Goal: Information Seeking & Learning: Learn about a topic

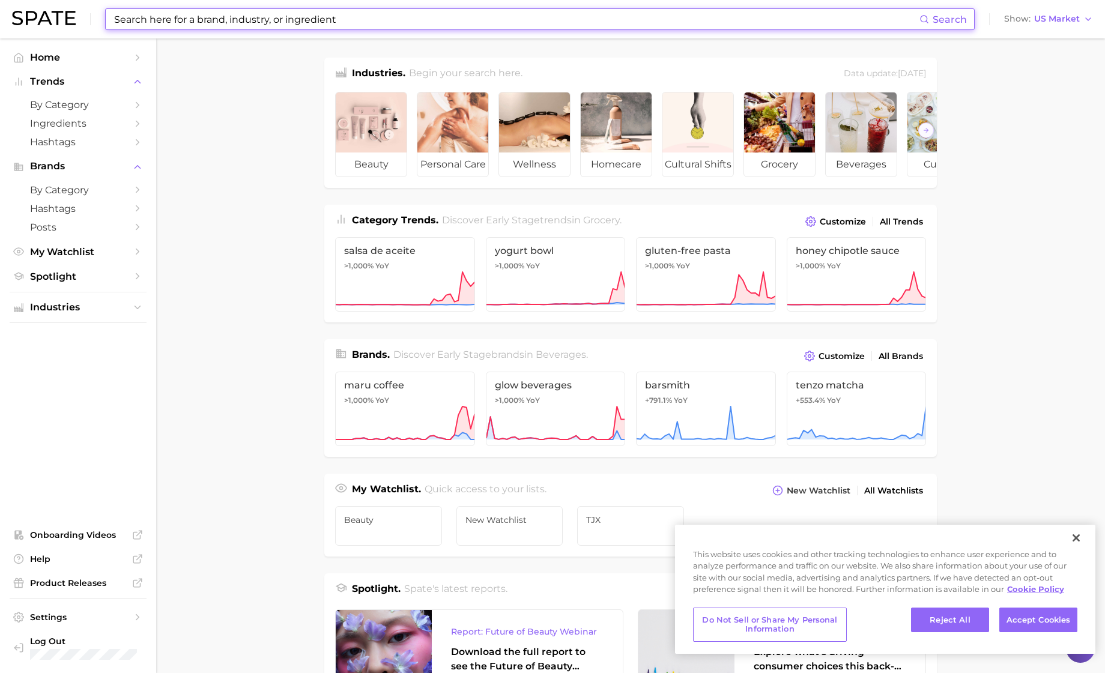
click at [156, 17] on input at bounding box center [516, 19] width 807 height 20
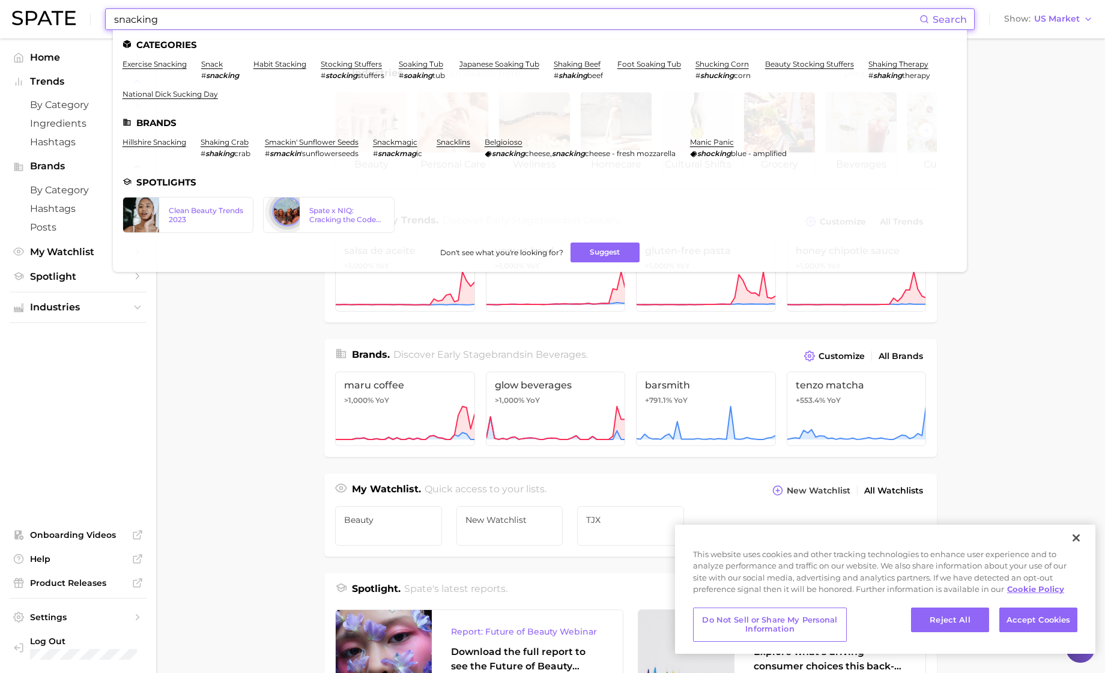
type input "snacking"
click at [947, 20] on span "Search" at bounding box center [950, 19] width 34 height 11
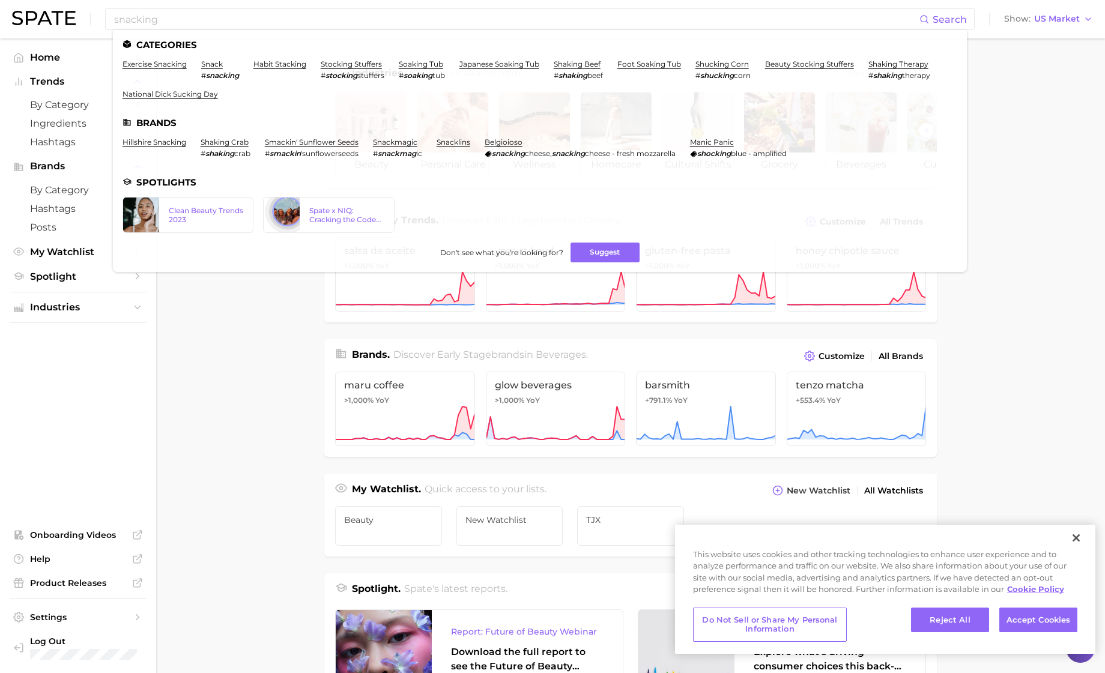
click at [245, 471] on main "Industries. Begin your search here. Data update: [DATE] beauty personal care we…" at bounding box center [630, 507] width 949 height 938
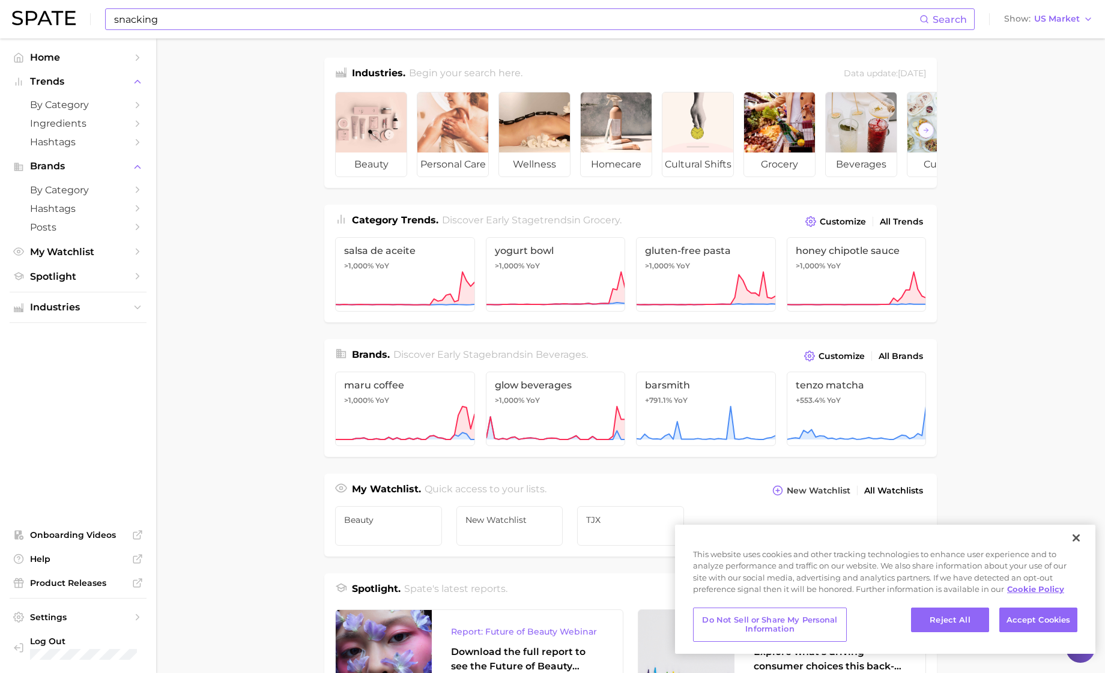
click at [190, 24] on input "snacking" at bounding box center [516, 19] width 807 height 20
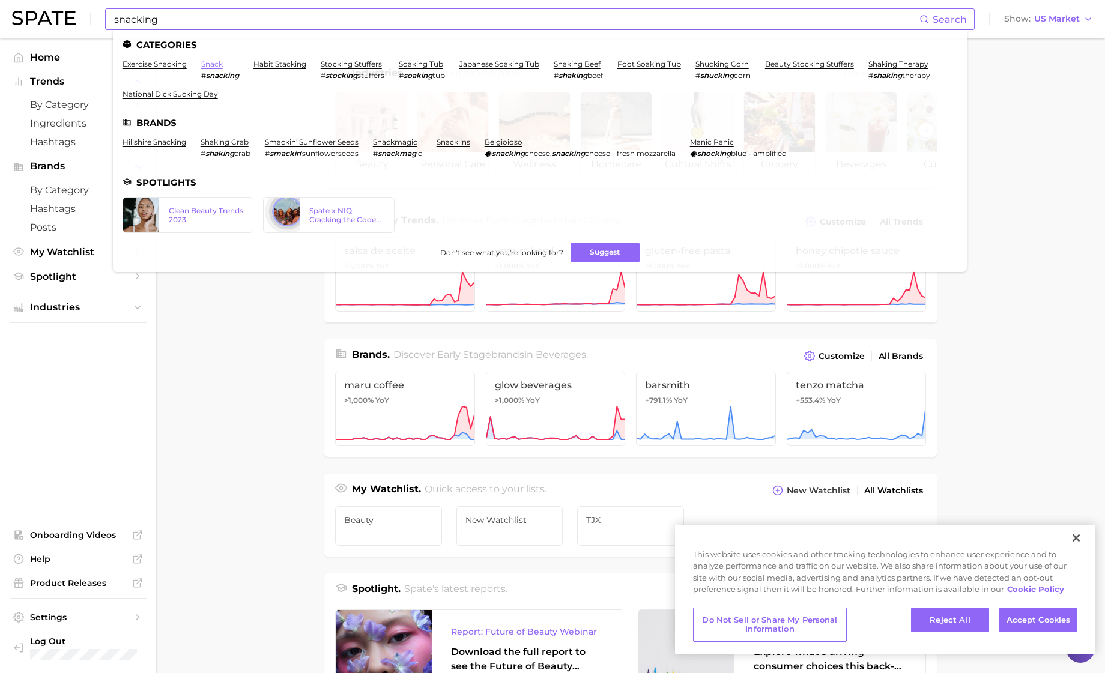
click at [218, 67] on link "snack" at bounding box center [212, 63] width 22 height 9
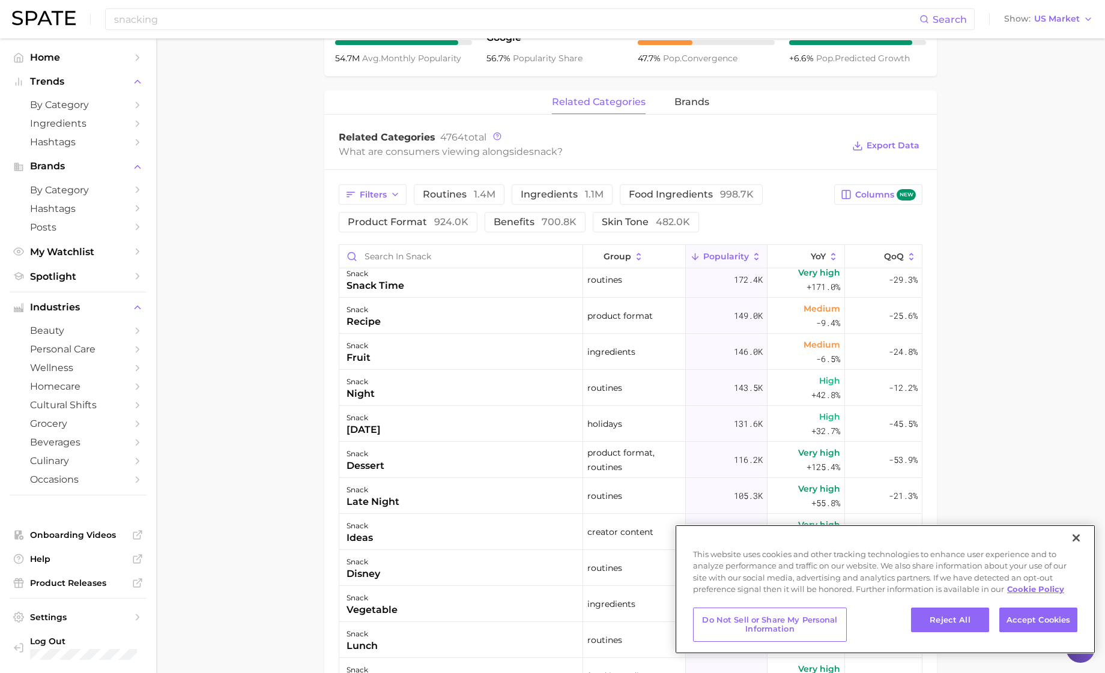
scroll to position [82, 0]
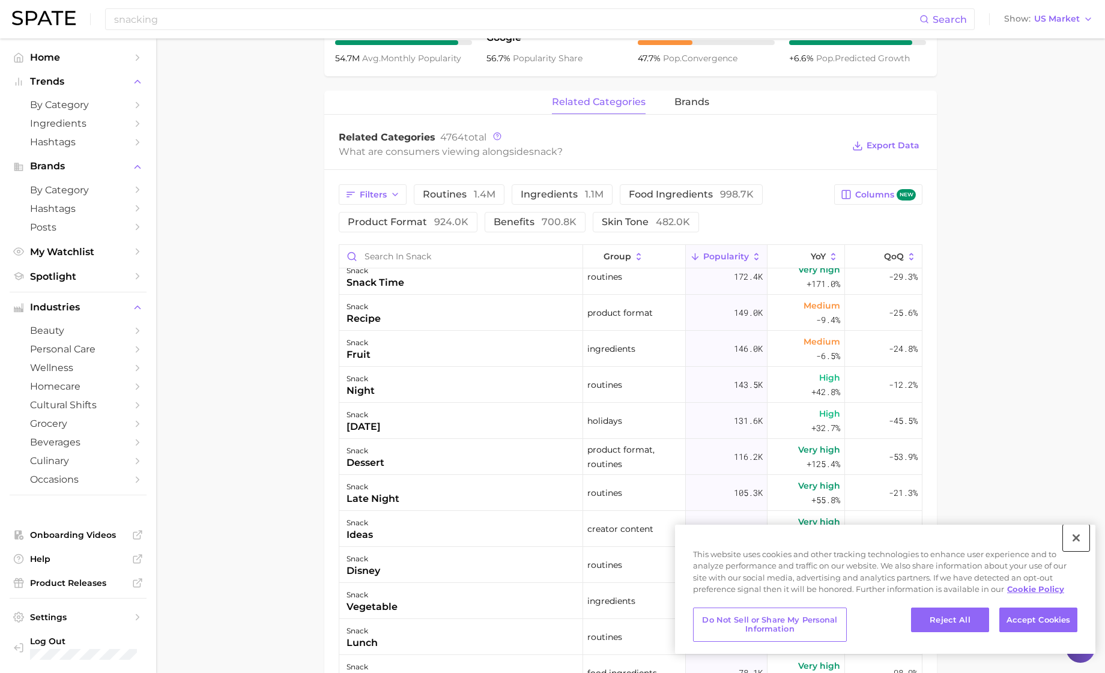
click at [1078, 538] on button "Close" at bounding box center [1076, 538] width 26 height 26
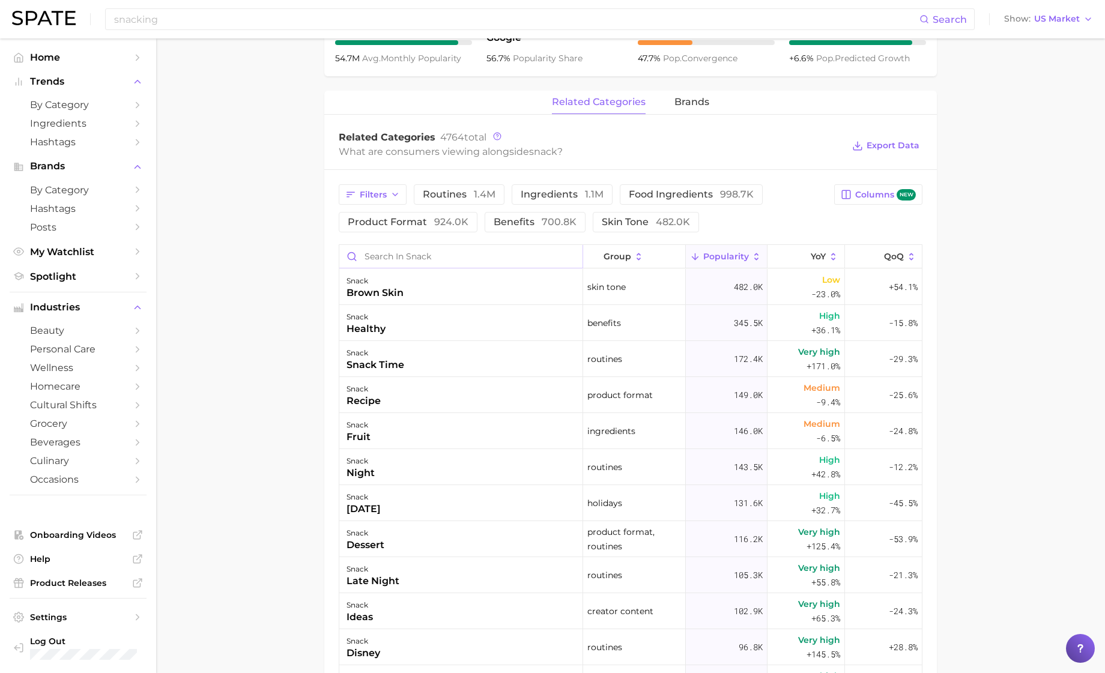
scroll to position [0, 0]
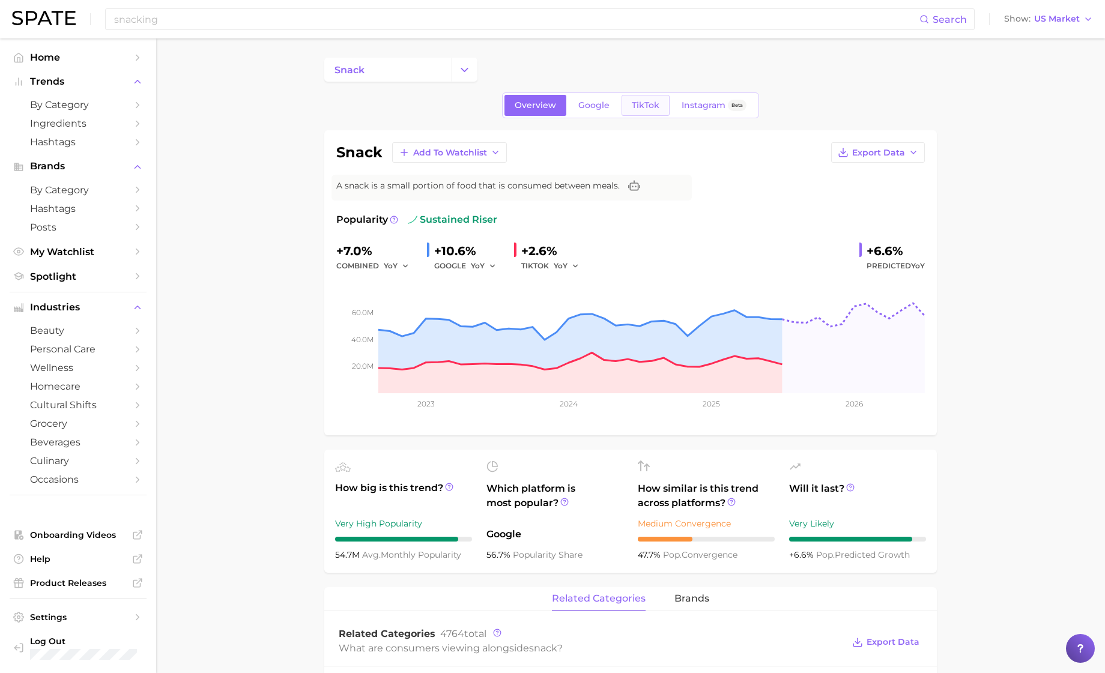
click at [645, 103] on span "TikTok" at bounding box center [646, 105] width 28 height 10
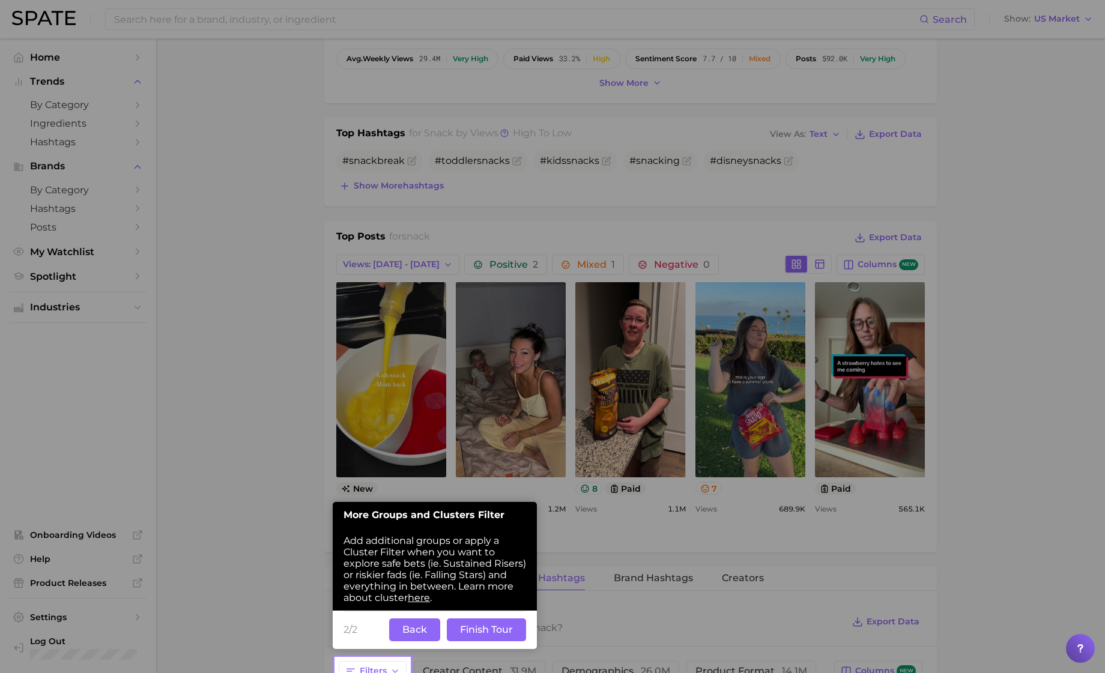
click at [397, 369] on div at bounding box center [373, 329] width 74 height 658
click at [422, 636] on button "Back" at bounding box center [414, 630] width 51 height 23
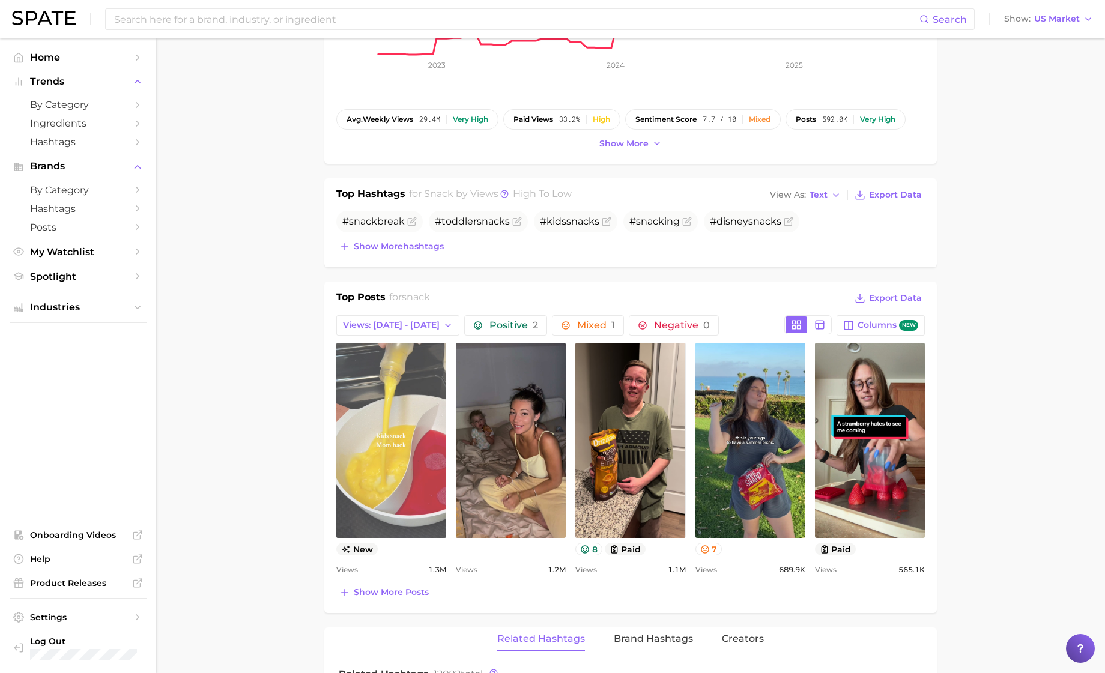
scroll to position [332, 0]
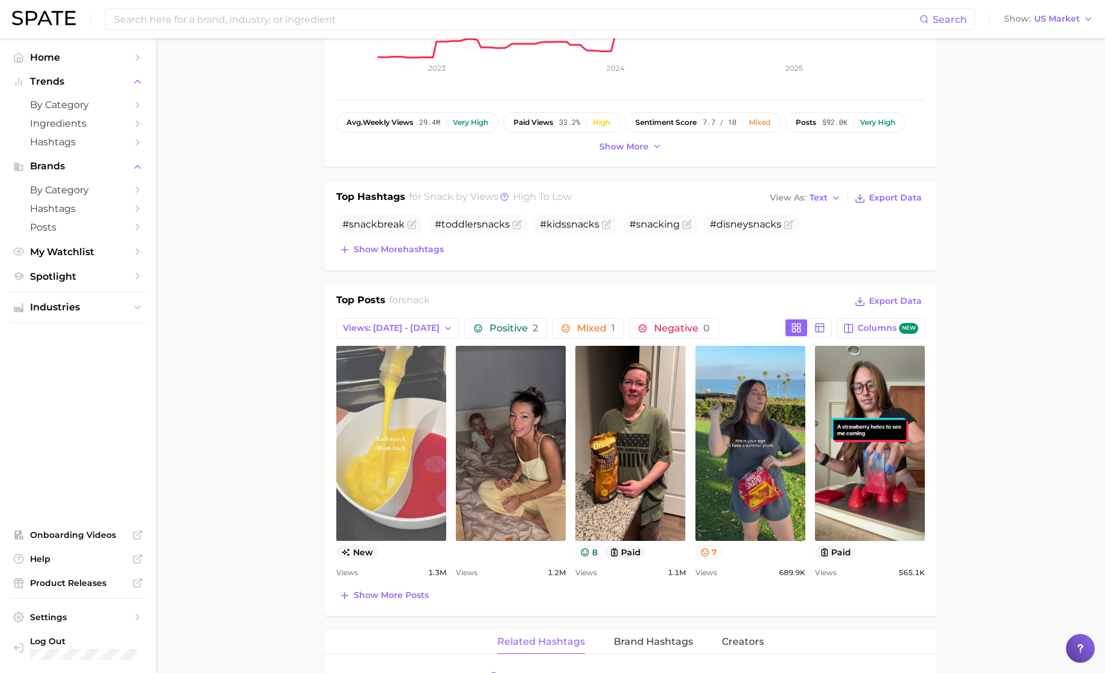
click at [383, 394] on link "view post on TikTok" at bounding box center [391, 443] width 110 height 195
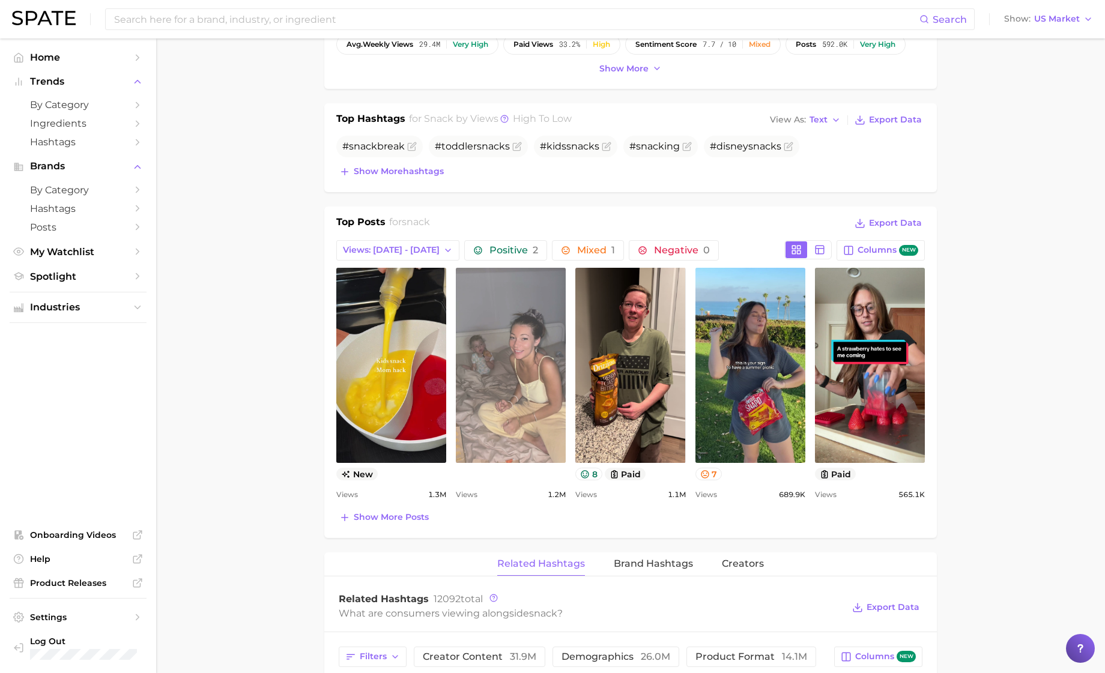
scroll to position [416, 0]
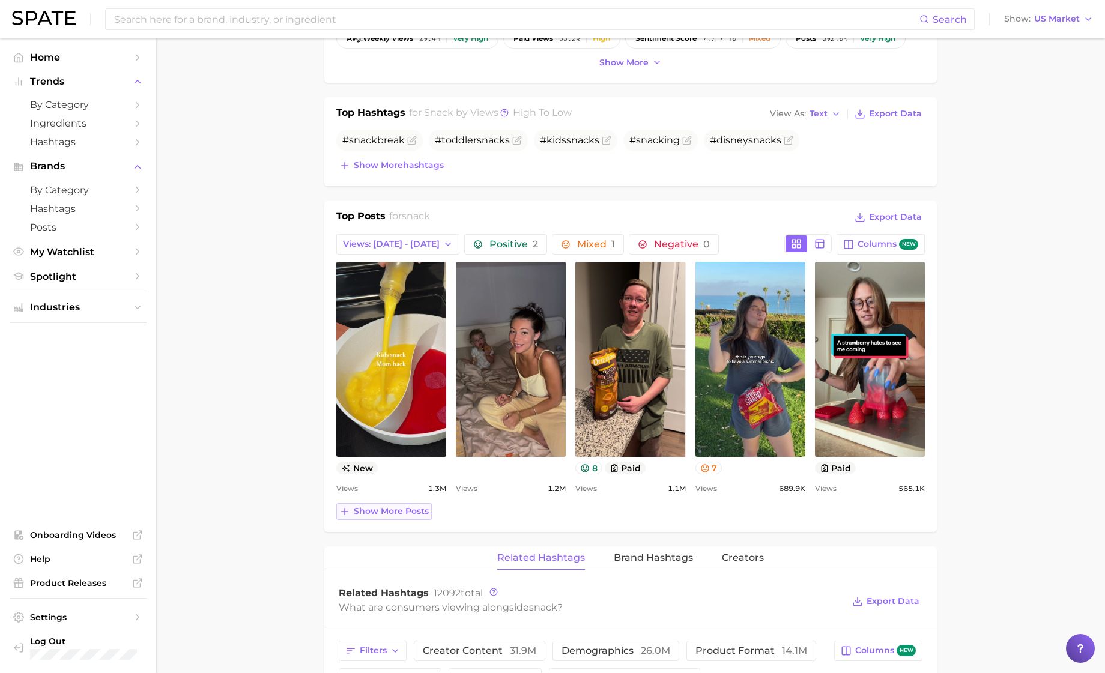
click at [381, 514] on span "Show more posts" at bounding box center [391, 511] width 75 height 10
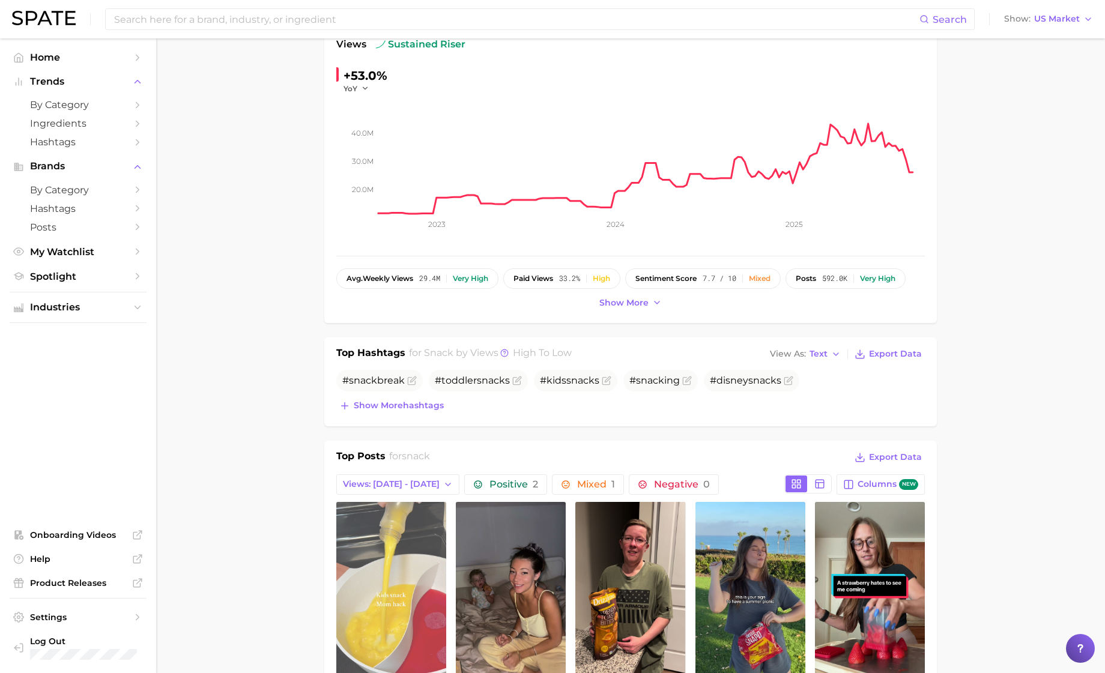
scroll to position [0, 0]
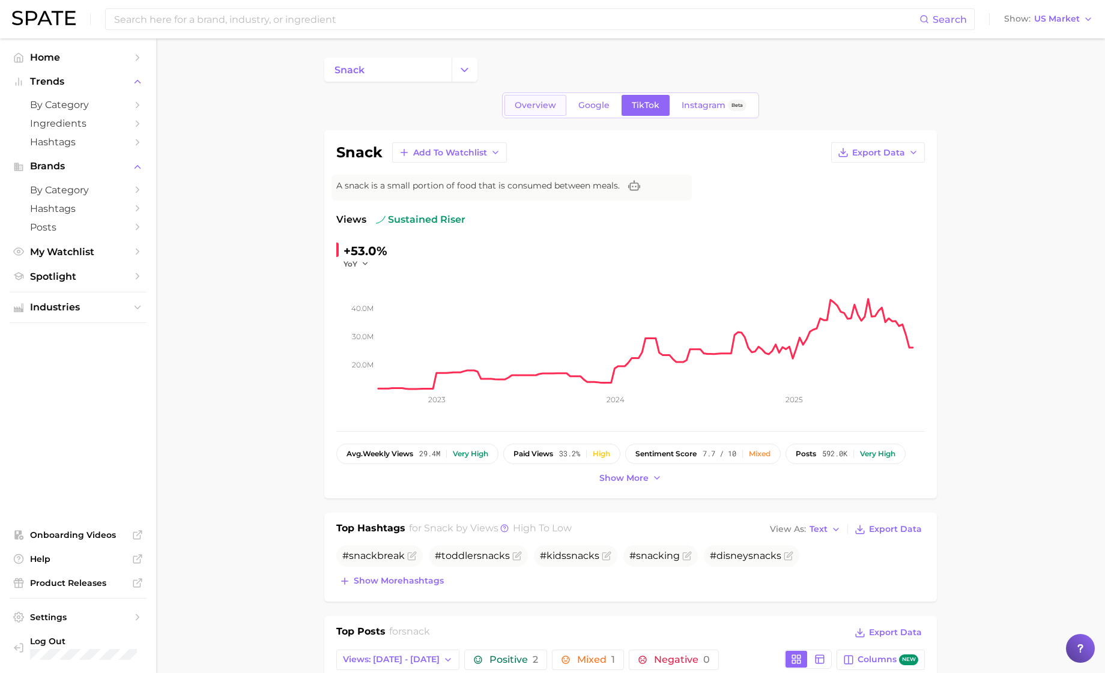
click at [521, 105] on span "Overview" at bounding box center [535, 105] width 41 height 10
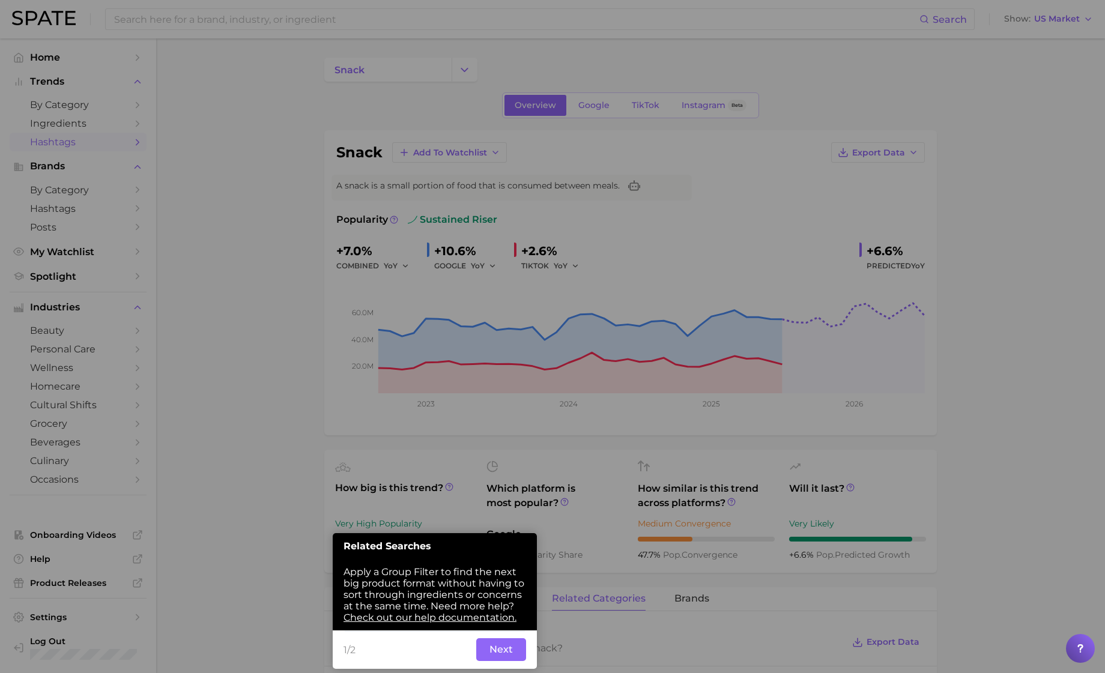
scroll to position [86, 0]
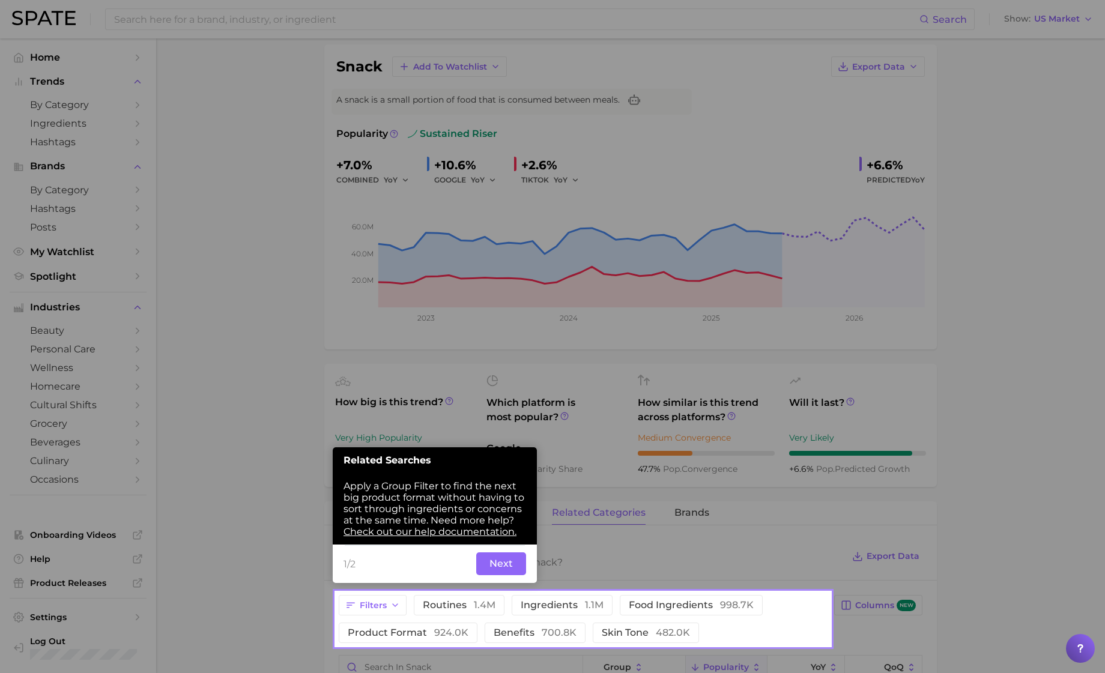
drag, startPoint x: 309, startPoint y: 562, endPoint x: 297, endPoint y: 568, distance: 12.9
click at [496, 601] on button "routines 1.4m" at bounding box center [459, 605] width 91 height 20
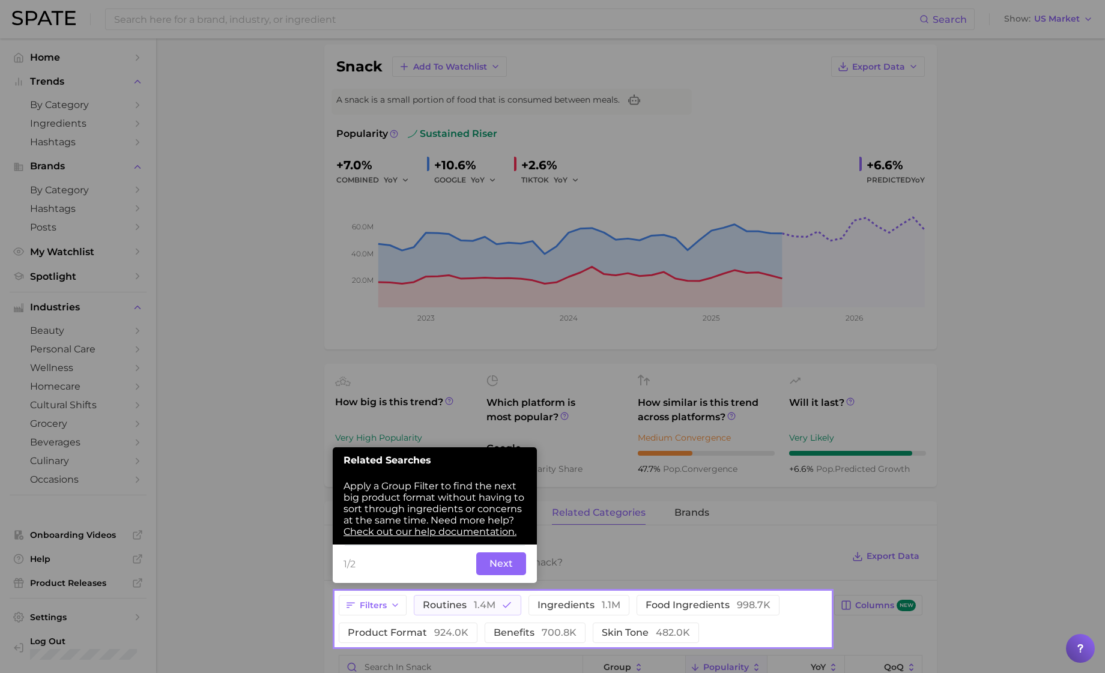
click at [500, 565] on button "Next" at bounding box center [501, 564] width 50 height 23
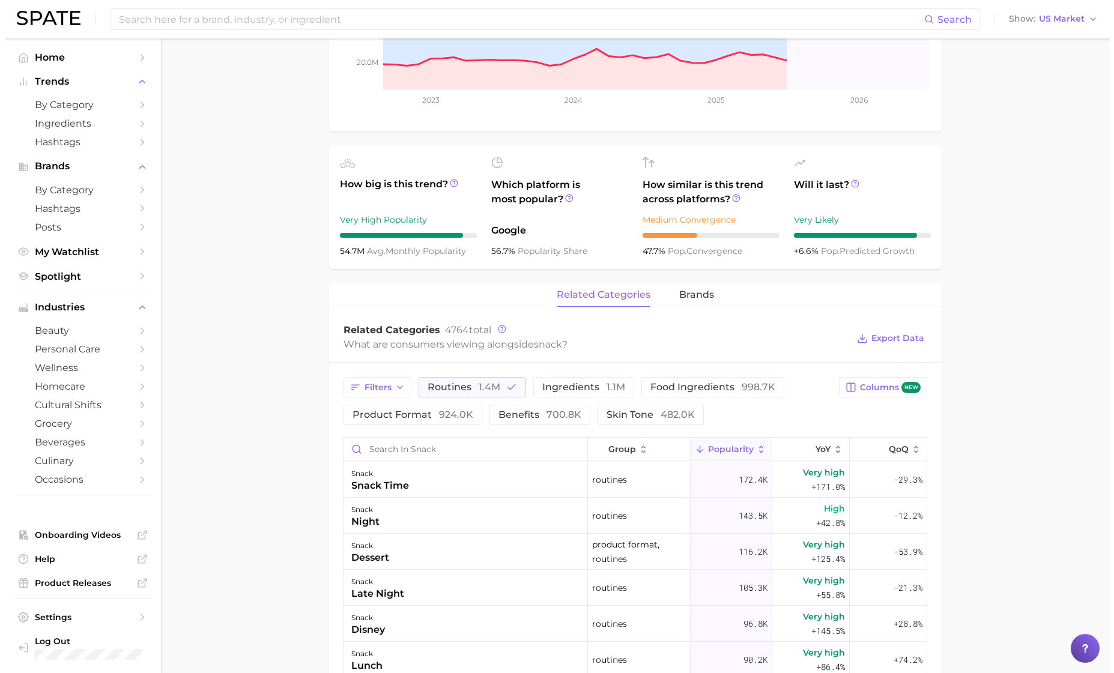
scroll to position [381, 0]
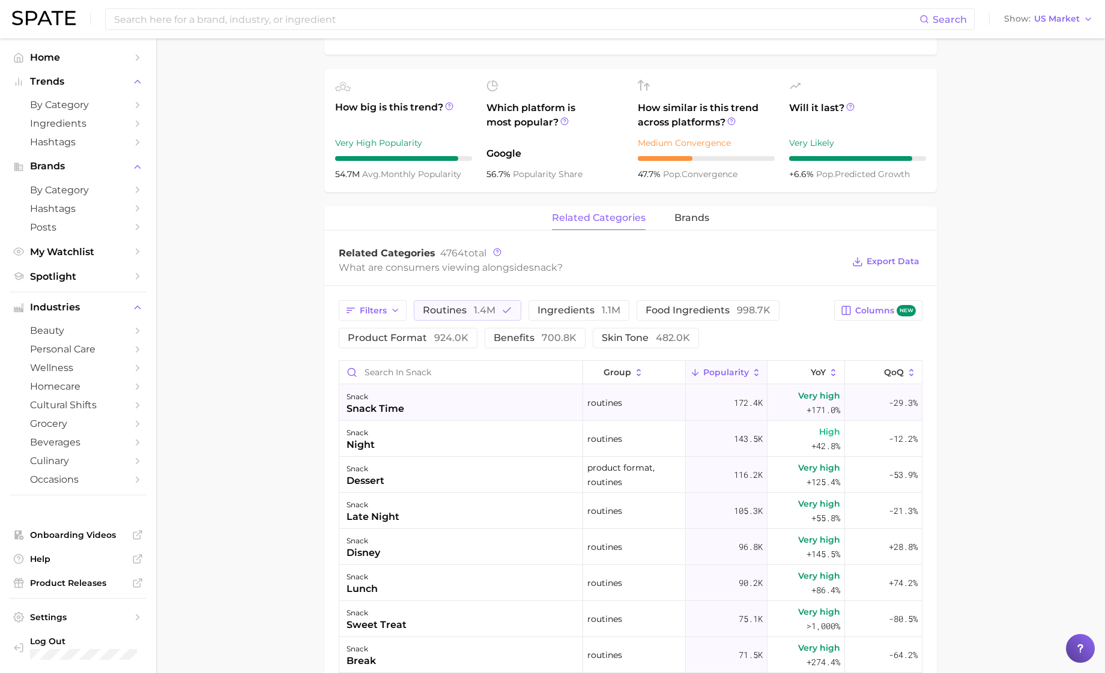
click at [483, 400] on div "snack snack time" at bounding box center [461, 403] width 244 height 36
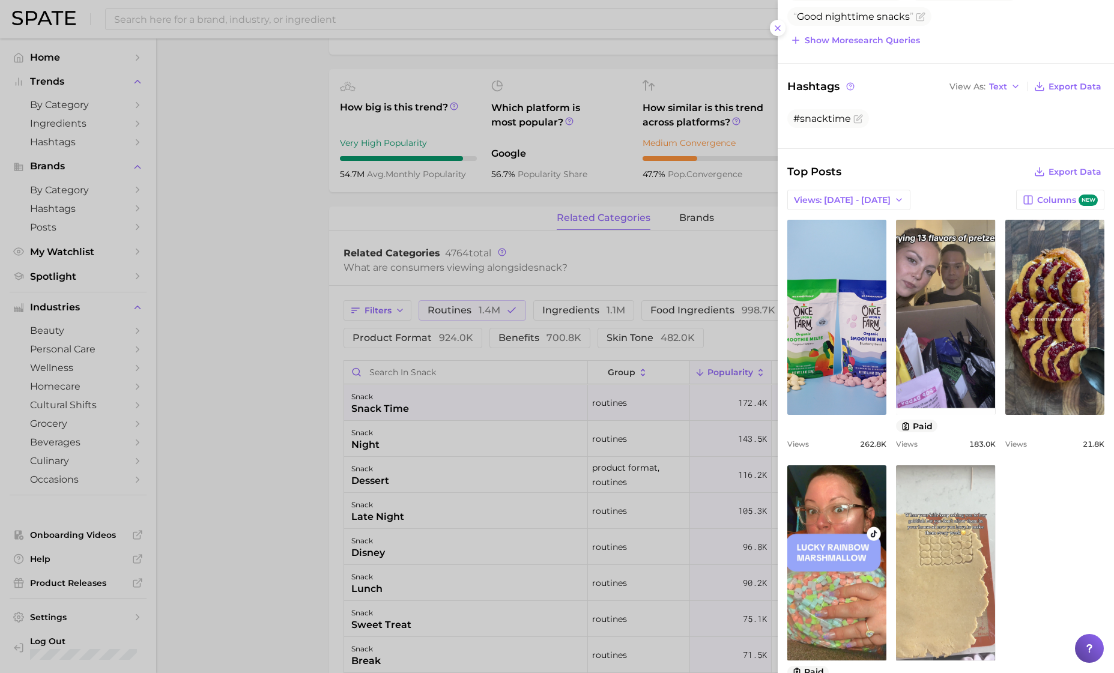
scroll to position [199, 0]
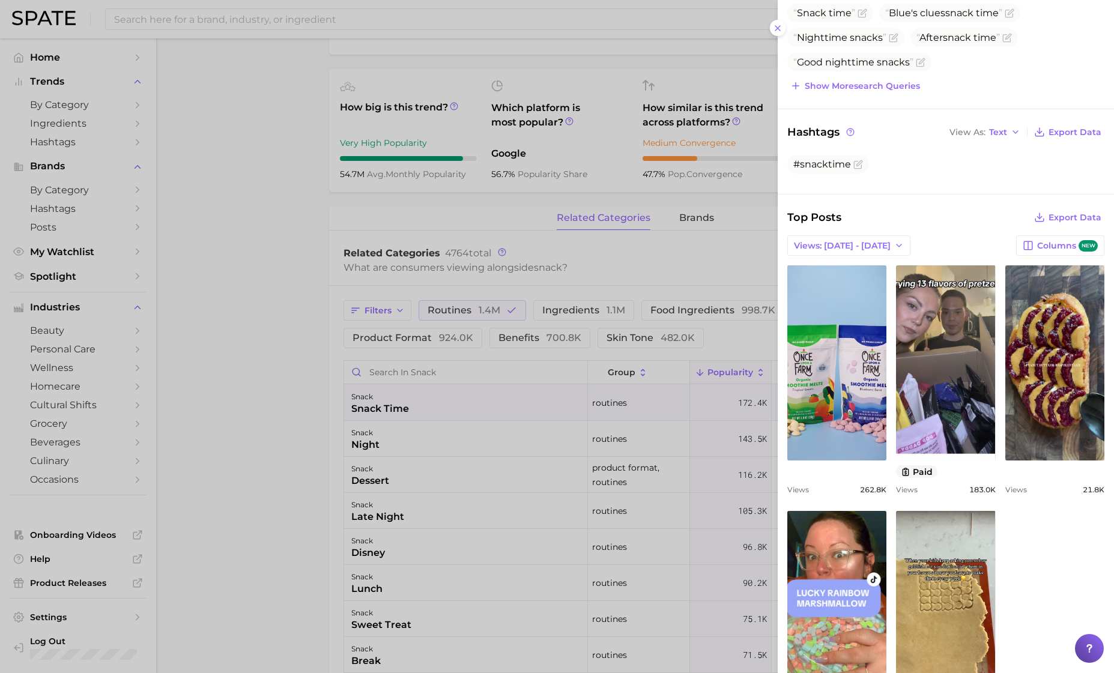
click at [577, 278] on div at bounding box center [557, 336] width 1114 height 673
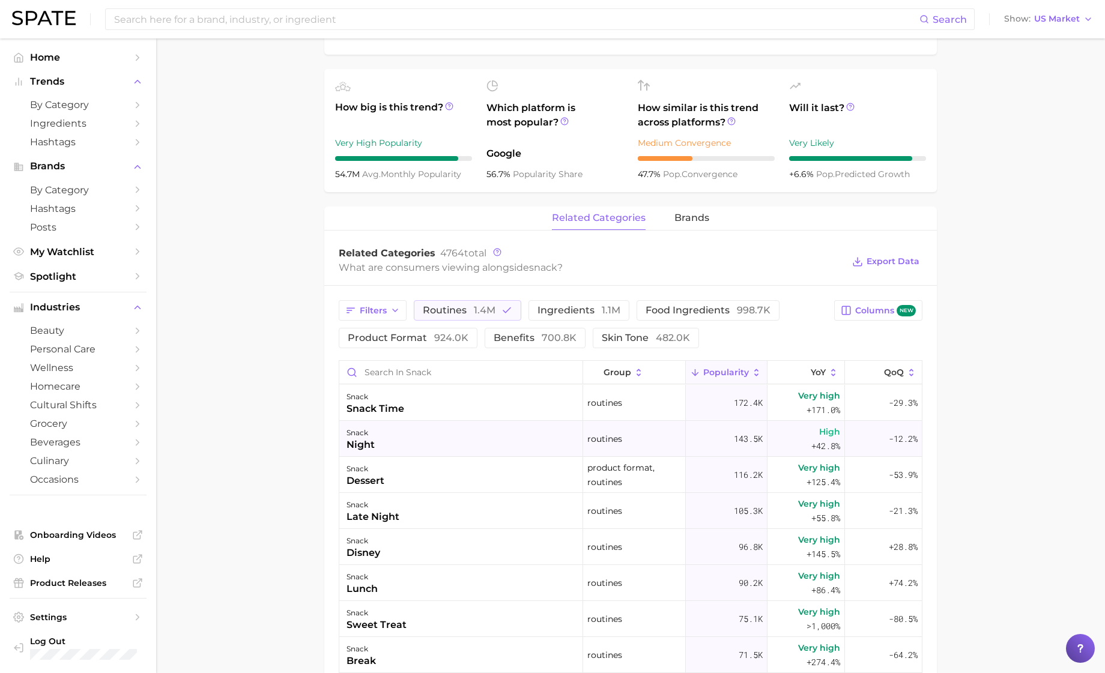
click at [499, 439] on div "snack night" at bounding box center [461, 439] width 244 height 36
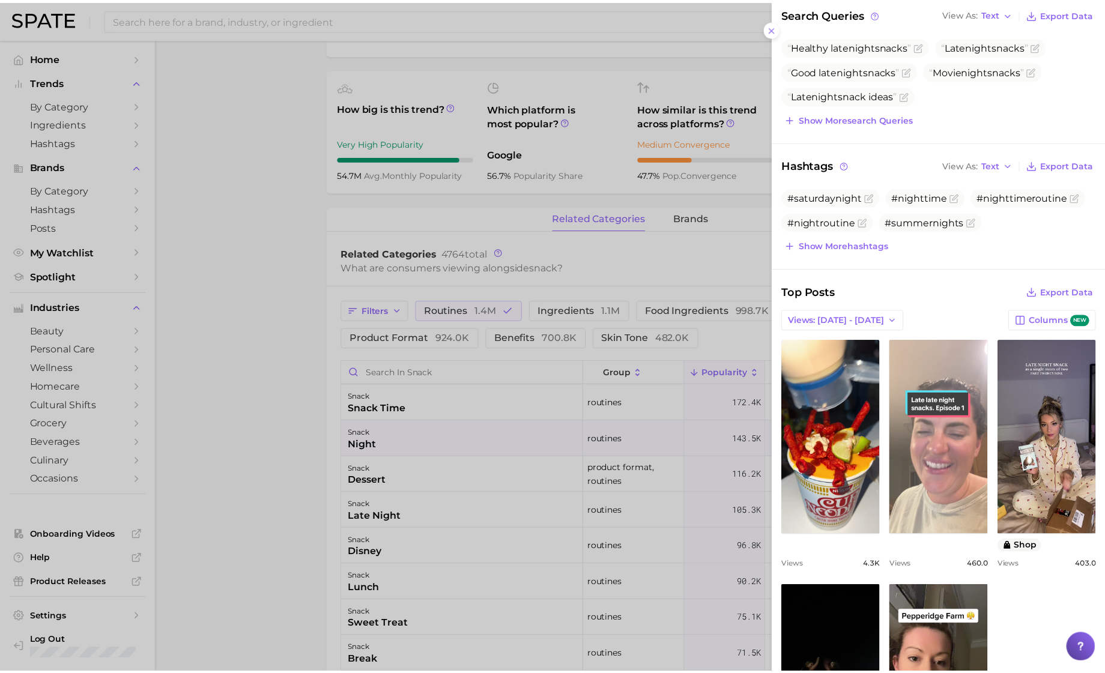
scroll to position [0, 0]
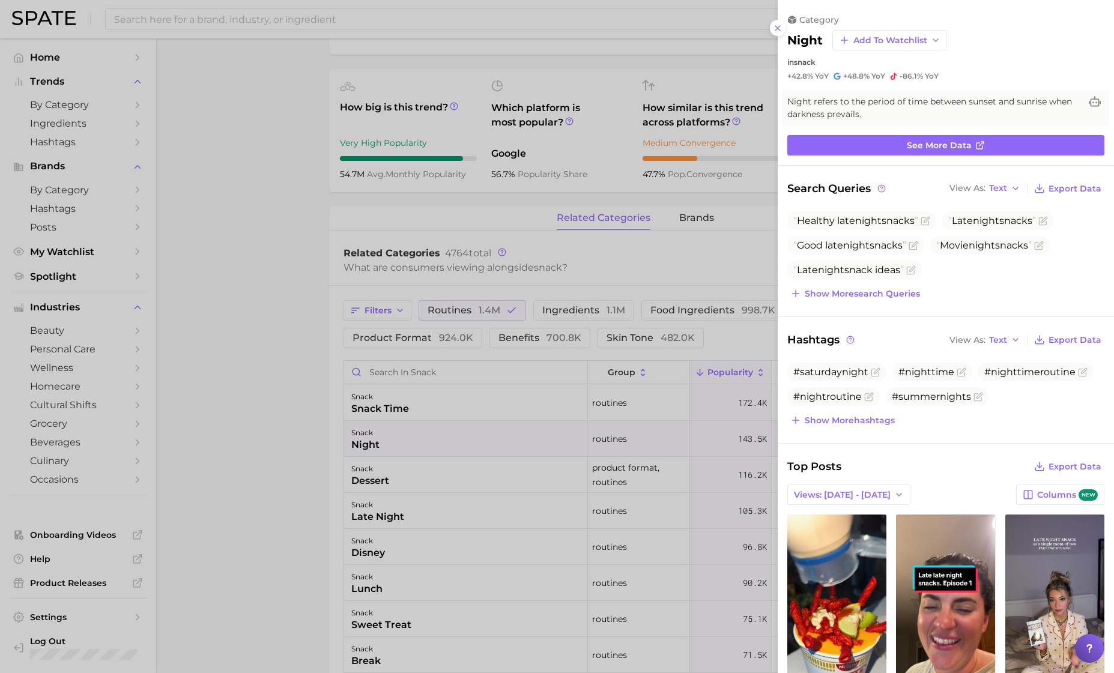
click at [529, 233] on div at bounding box center [557, 336] width 1114 height 673
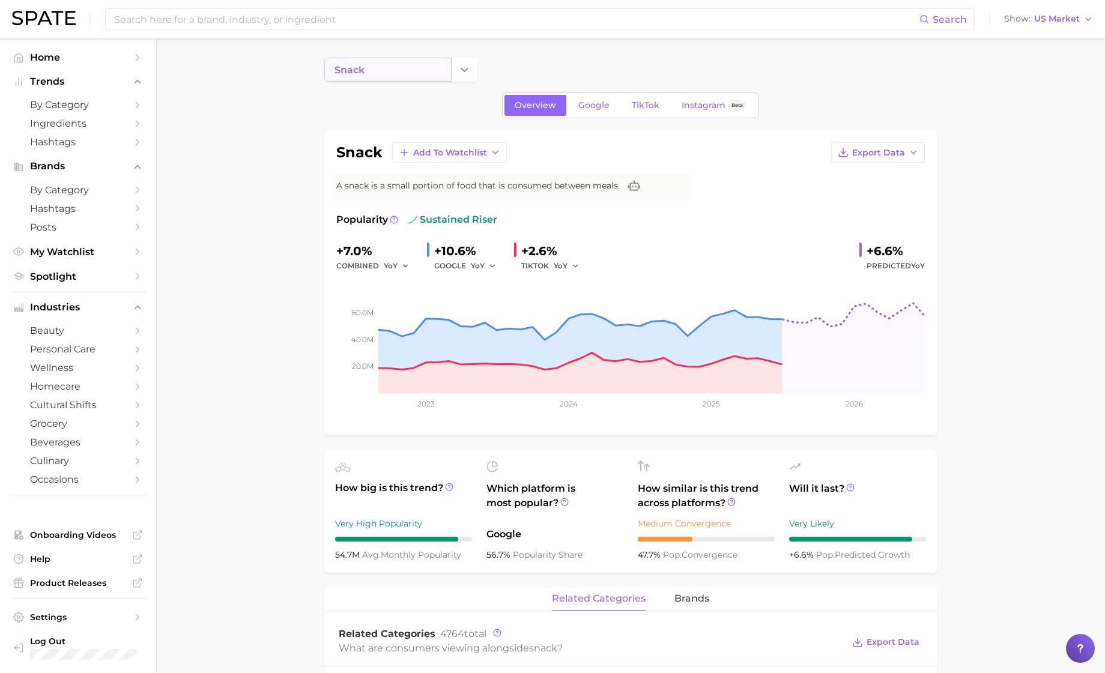
click at [367, 72] on link "snack" at bounding box center [387, 70] width 127 height 24
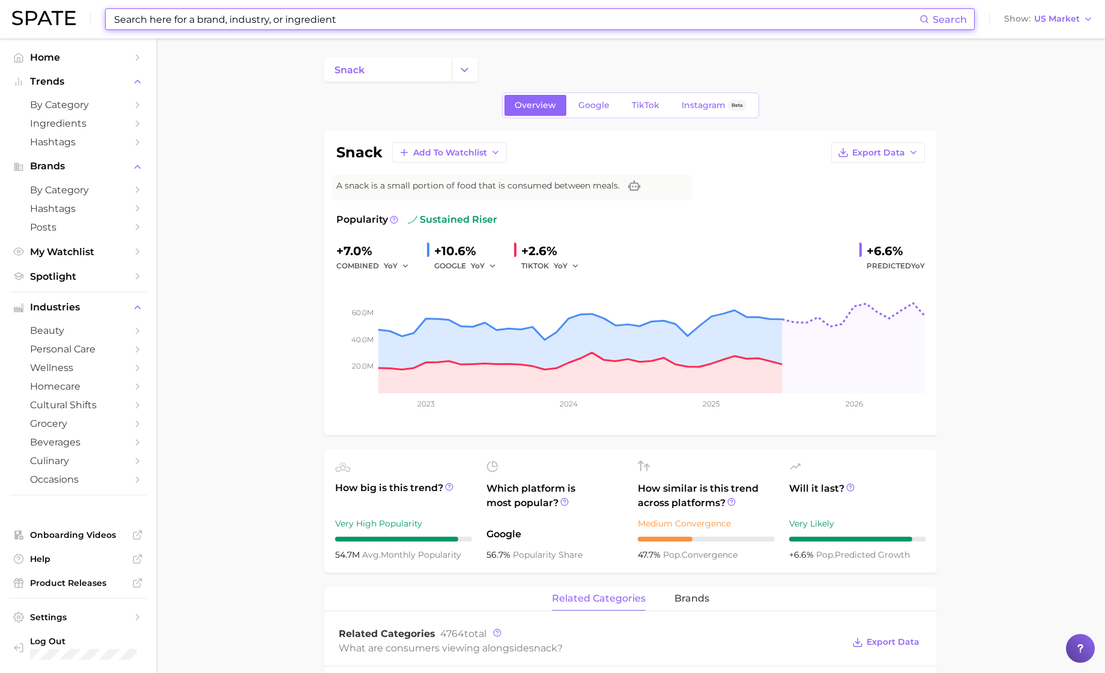
click at [275, 21] on input at bounding box center [516, 19] width 807 height 20
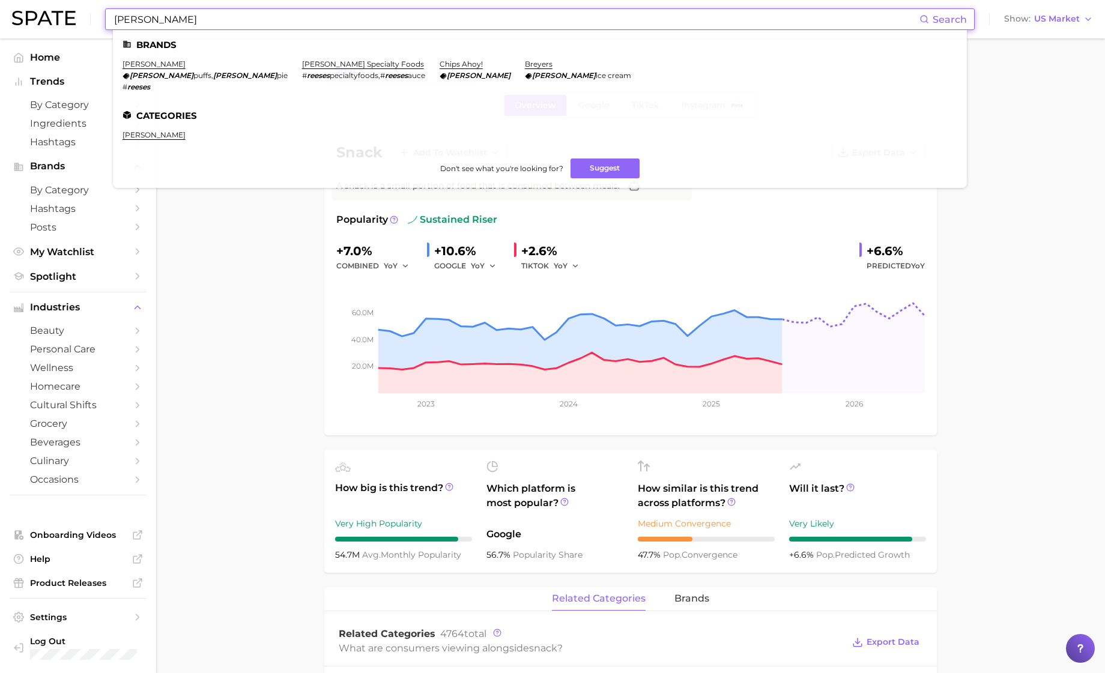
drag, startPoint x: 145, startPoint y: 16, endPoint x: 90, endPoint y: 15, distance: 55.3
click at [90, 15] on div "[PERSON_NAME] Search Brands [PERSON_NAME] [PERSON_NAME] puffs , [PERSON_NAME] p…" at bounding box center [552, 19] width 1081 height 38
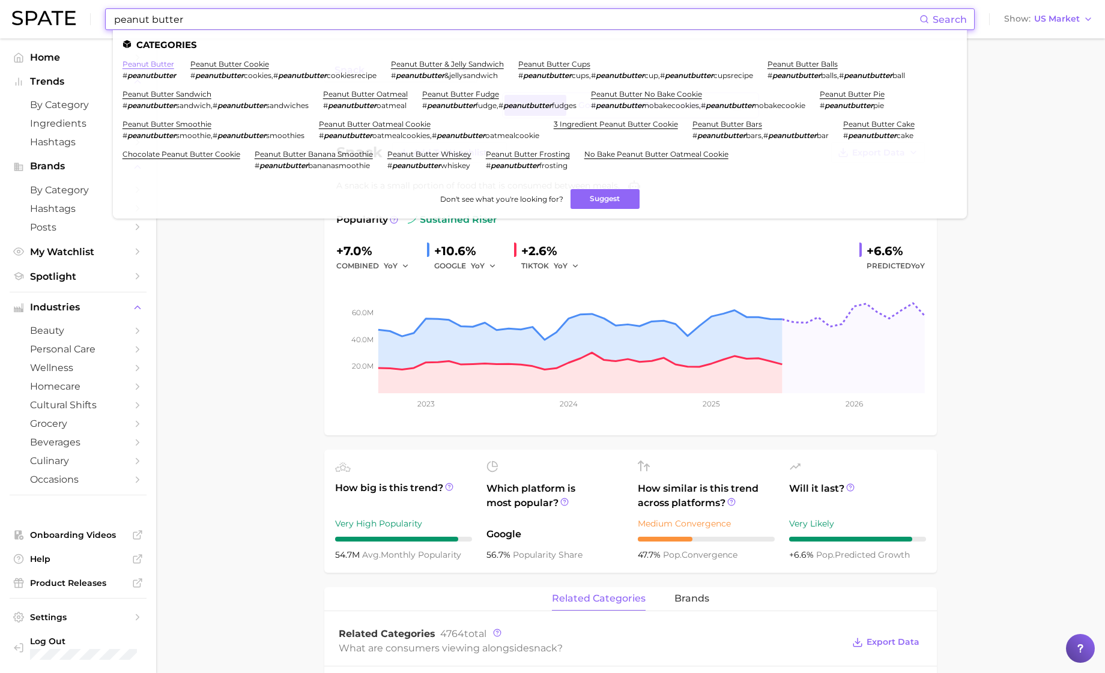
type input "peanut butter"
click at [158, 68] on link "peanut butter" at bounding box center [149, 63] width 52 height 9
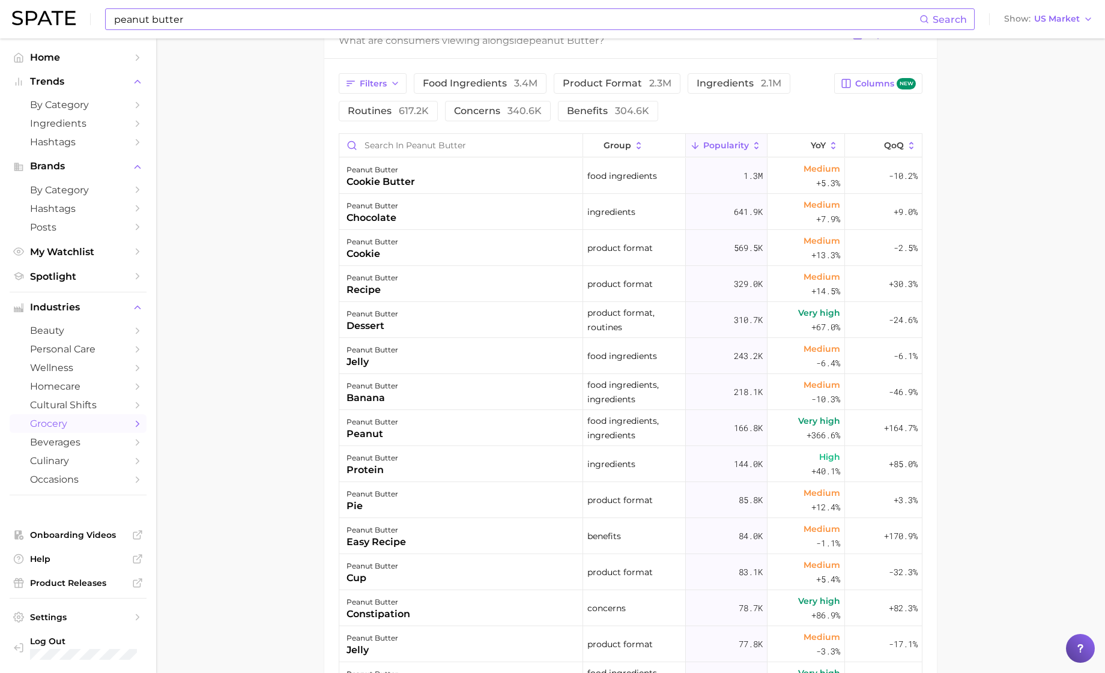
scroll to position [472, 0]
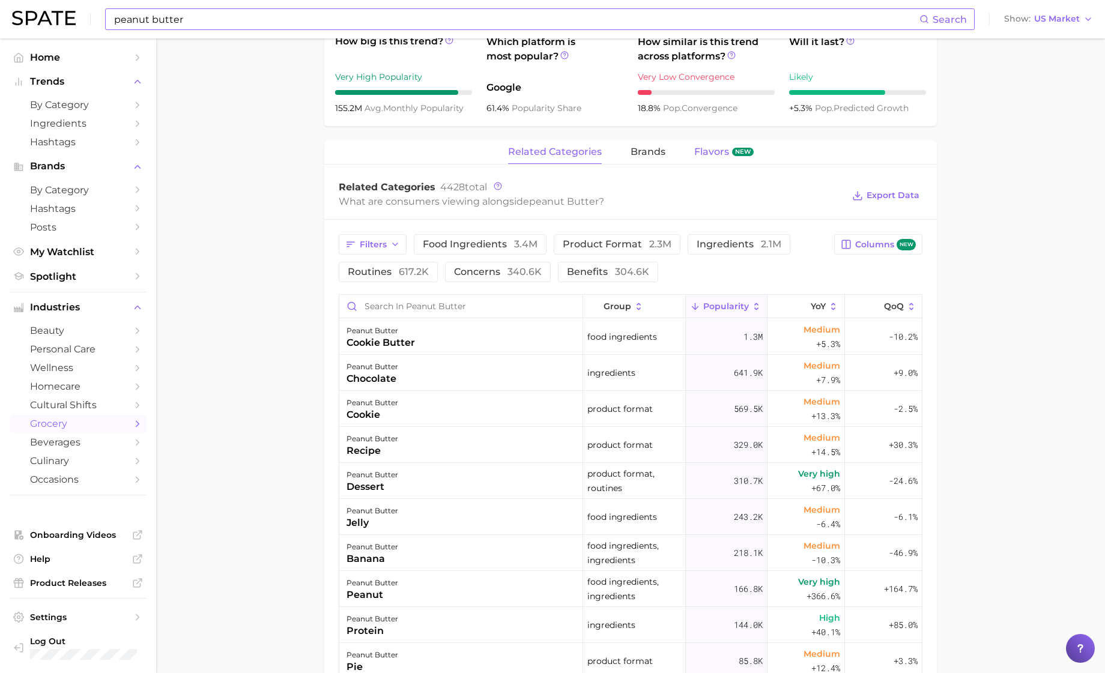
click at [715, 153] on span "Flavors" at bounding box center [712, 152] width 35 height 11
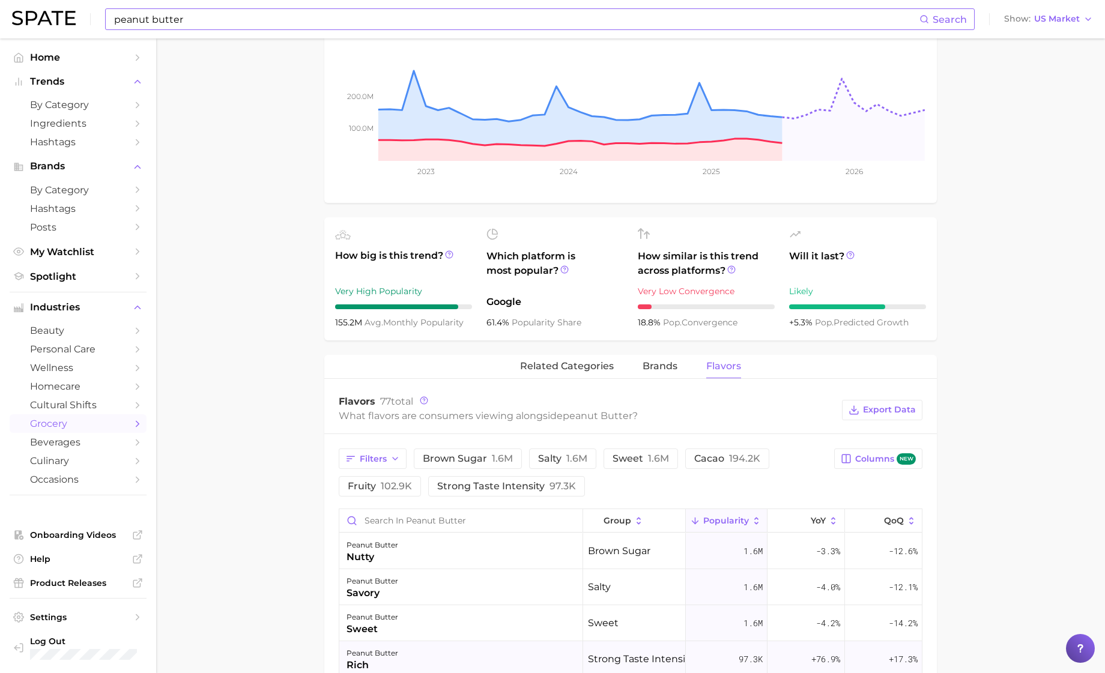
scroll to position [0, 0]
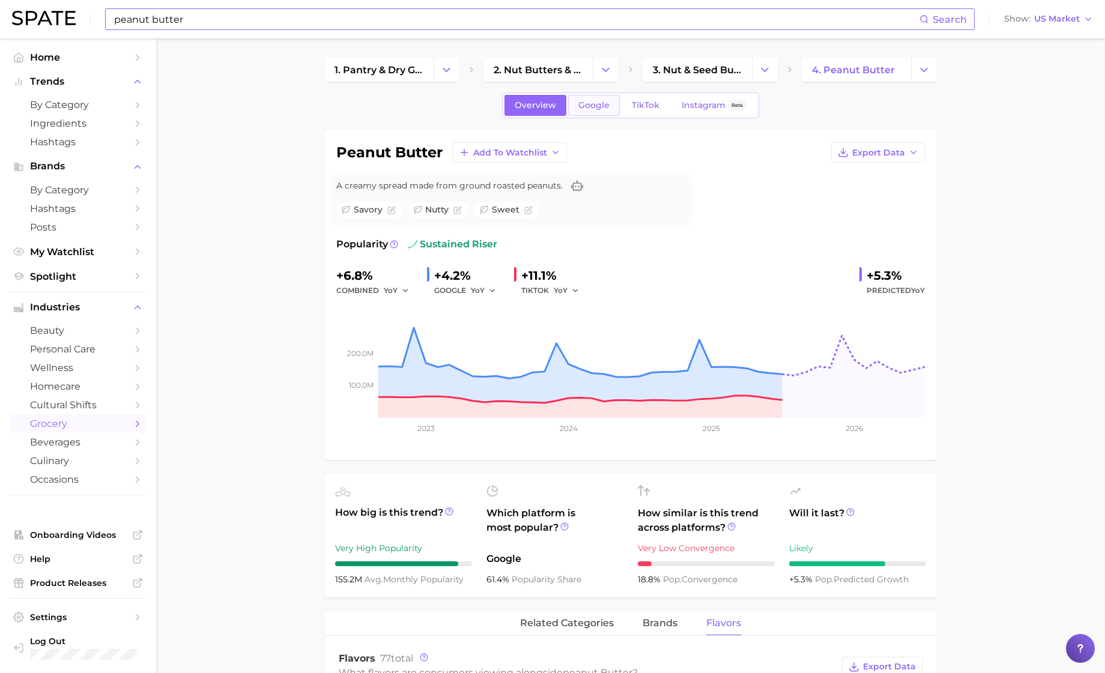
click at [589, 112] on link "Google" at bounding box center [594, 105] width 52 height 21
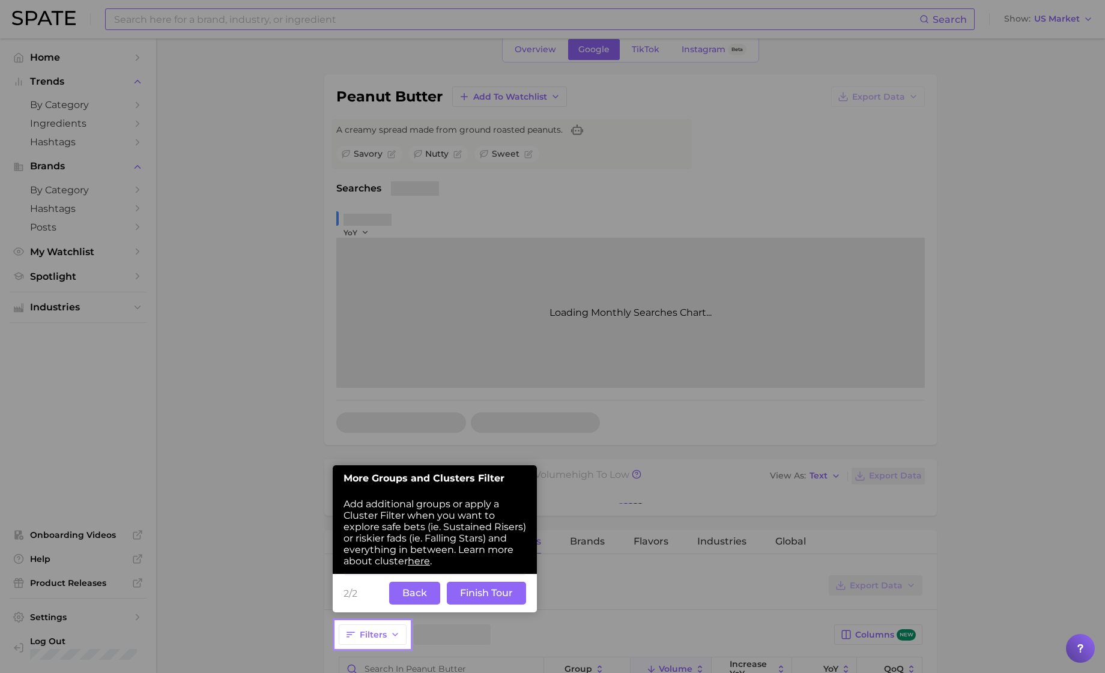
scroll to position [58, 0]
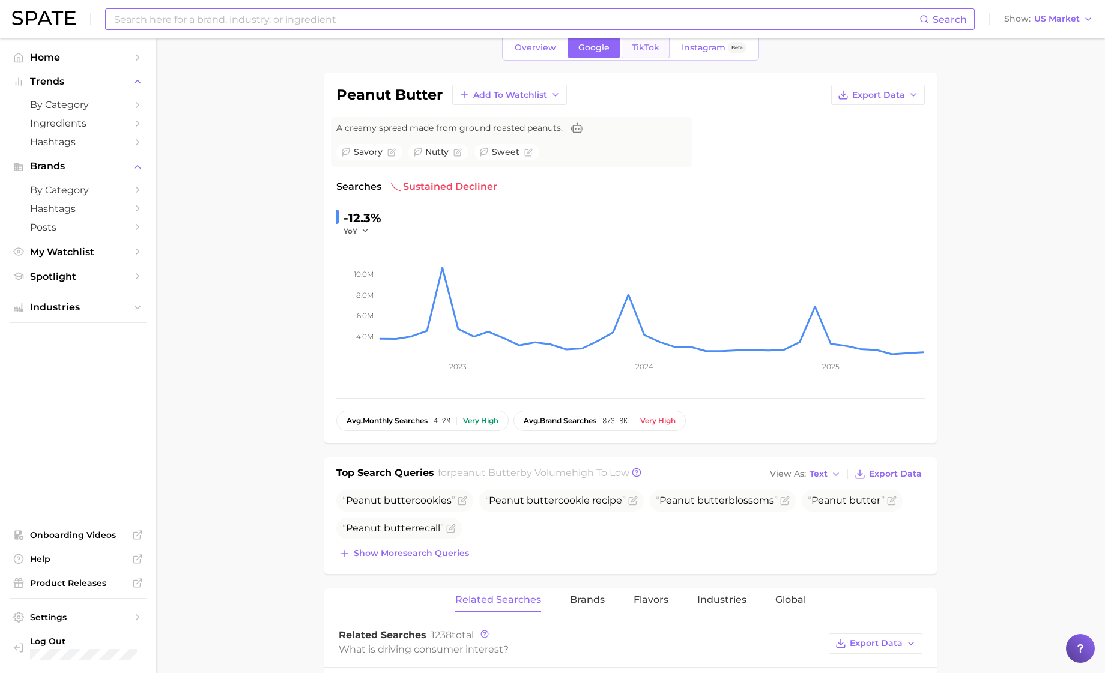
click at [633, 52] on span "TikTok" at bounding box center [646, 48] width 28 height 10
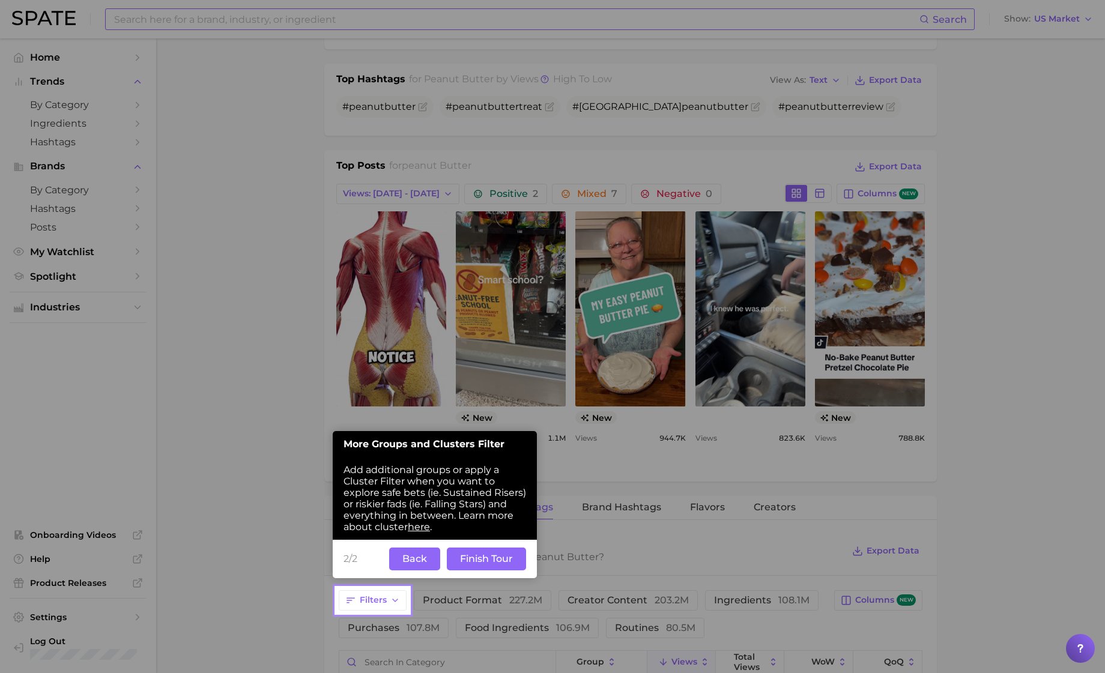
click at [421, 562] on button "Back" at bounding box center [414, 559] width 51 height 23
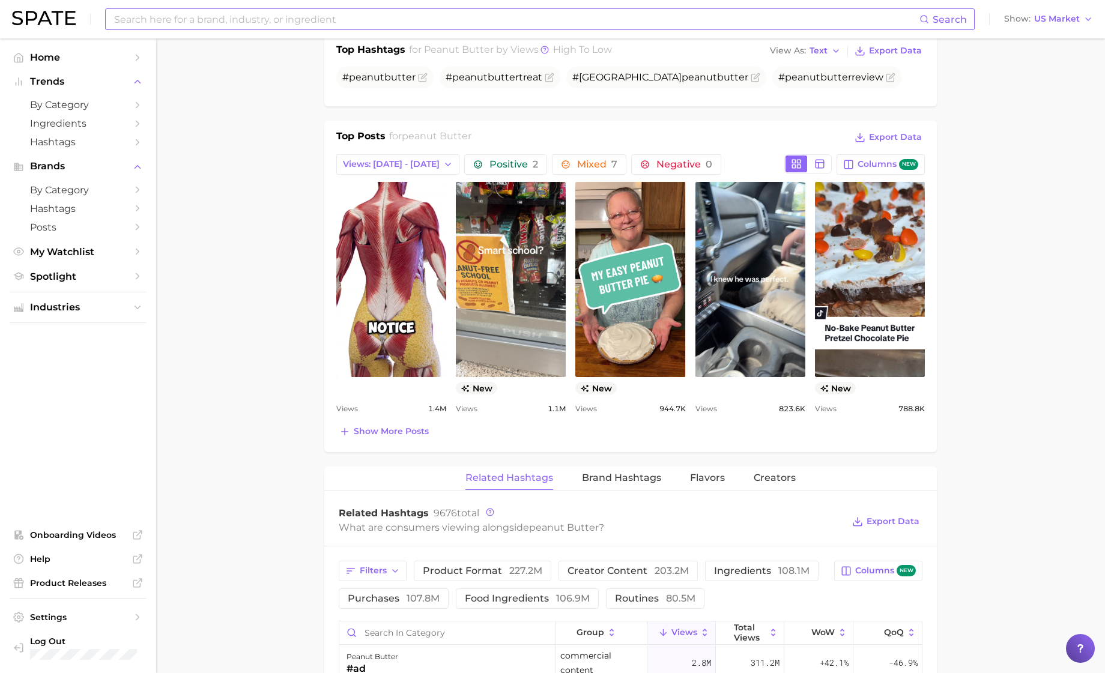
scroll to position [511, 0]
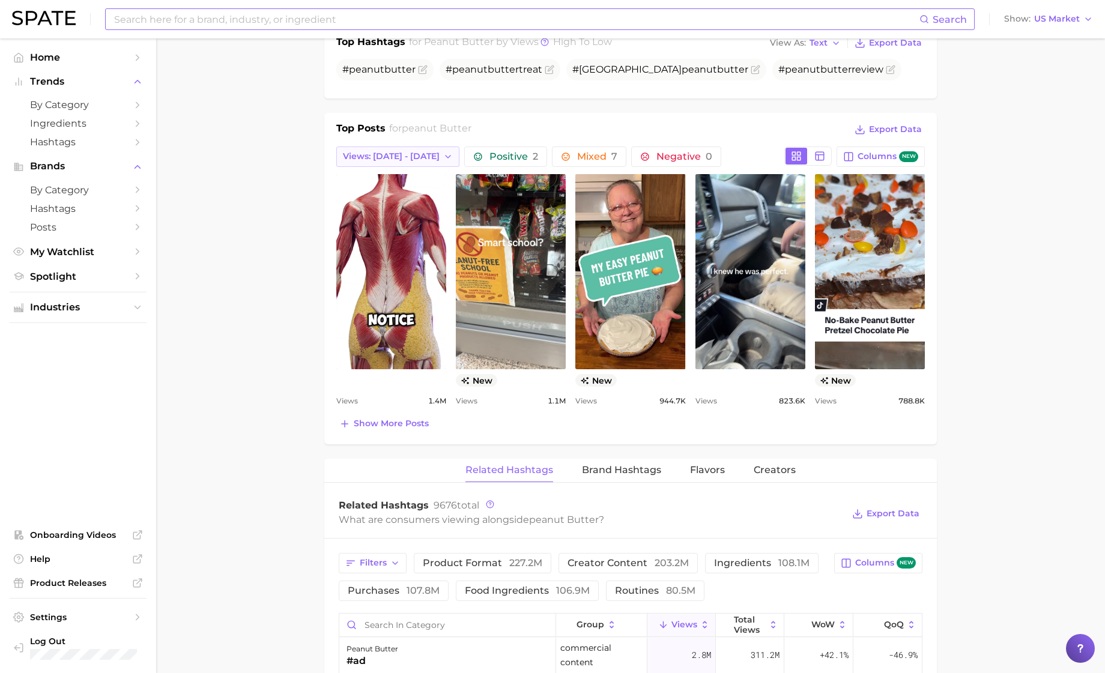
click at [395, 153] on span "Views: [DATE] - [DATE]" at bounding box center [391, 156] width 97 height 10
click at [389, 218] on span "Total Views" at bounding box center [366, 222] width 49 height 10
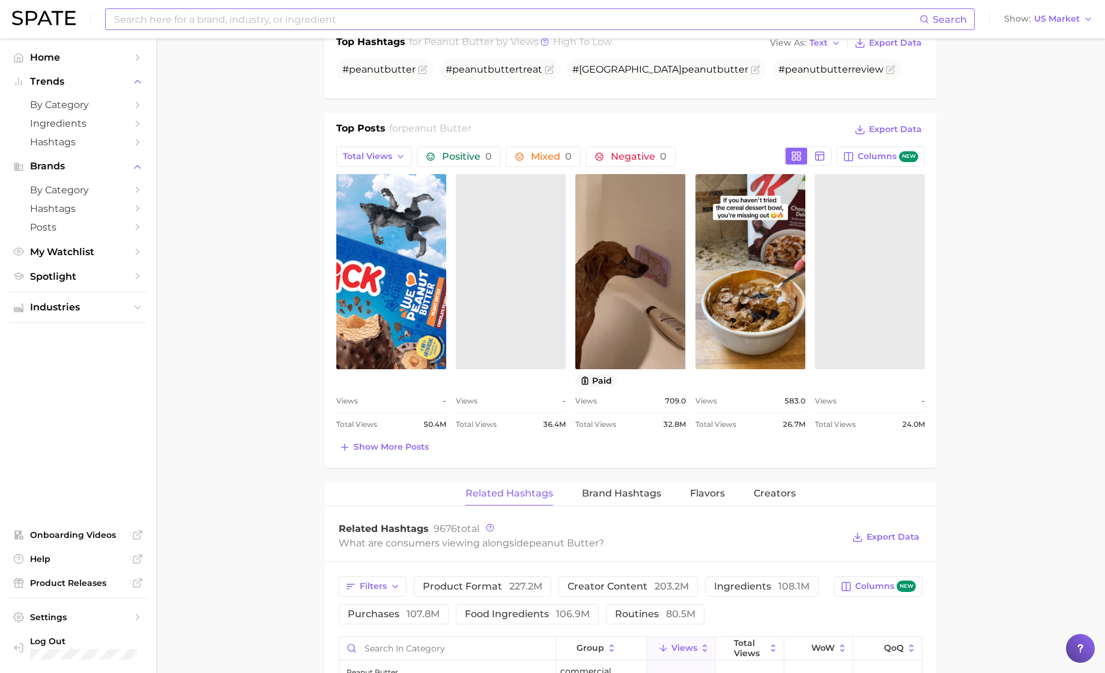
scroll to position [0, 0]
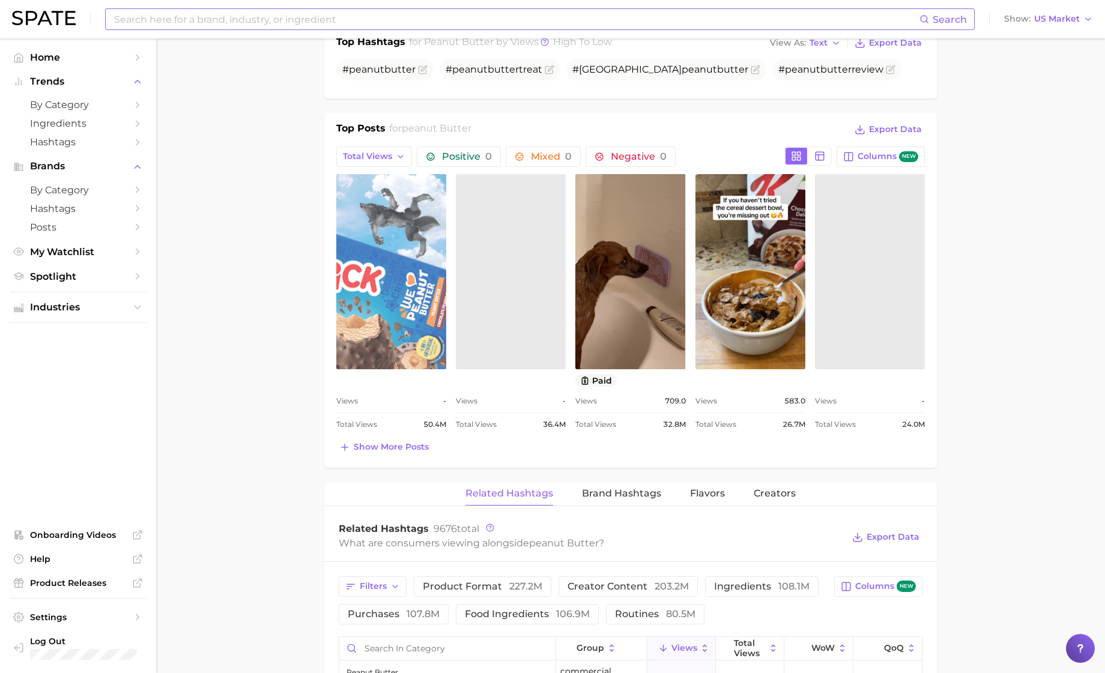
click at [389, 296] on link "view post on TikTok" at bounding box center [391, 271] width 110 height 195
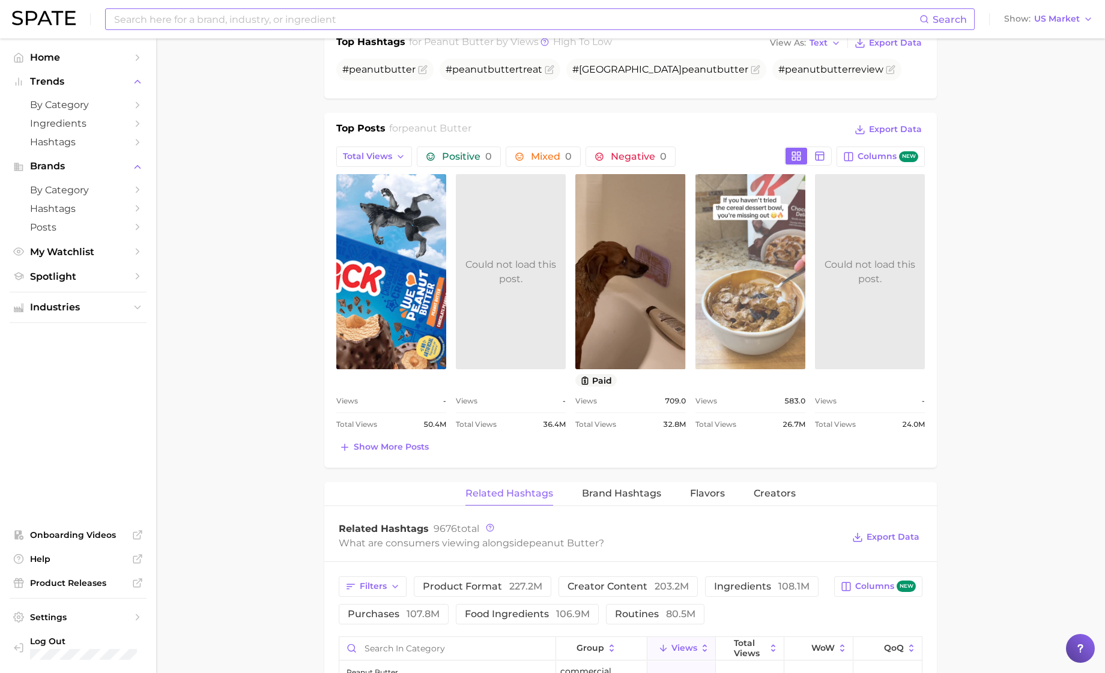
click at [742, 311] on link "view post on TikTok" at bounding box center [751, 271] width 110 height 195
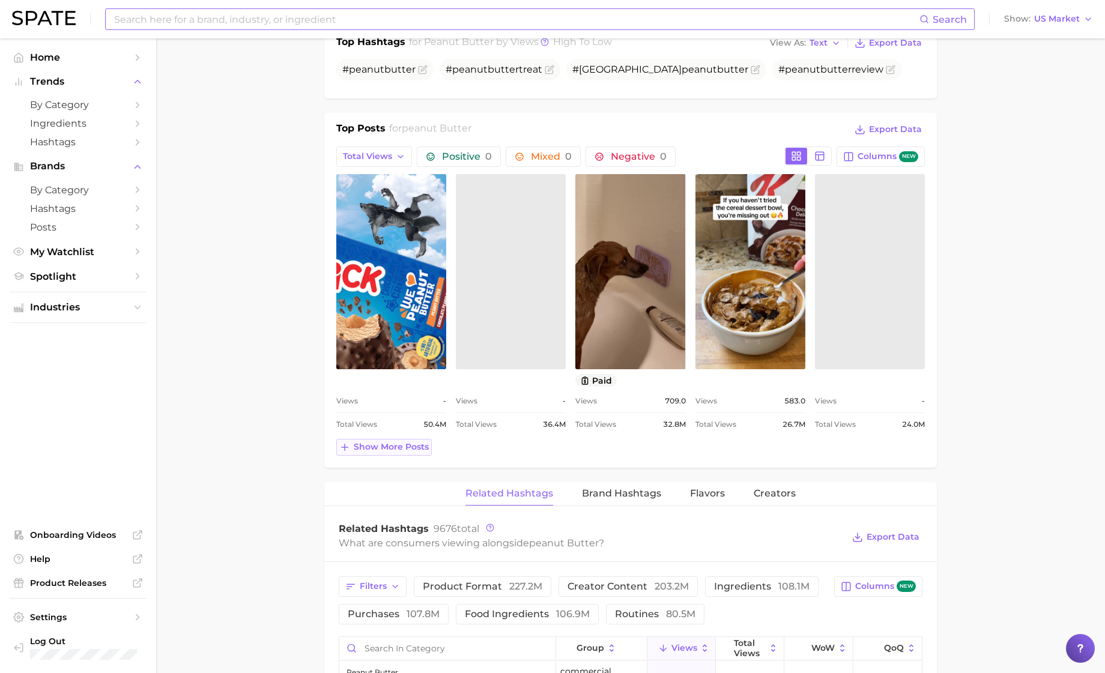
click at [405, 451] on span "Show more posts" at bounding box center [391, 447] width 75 height 10
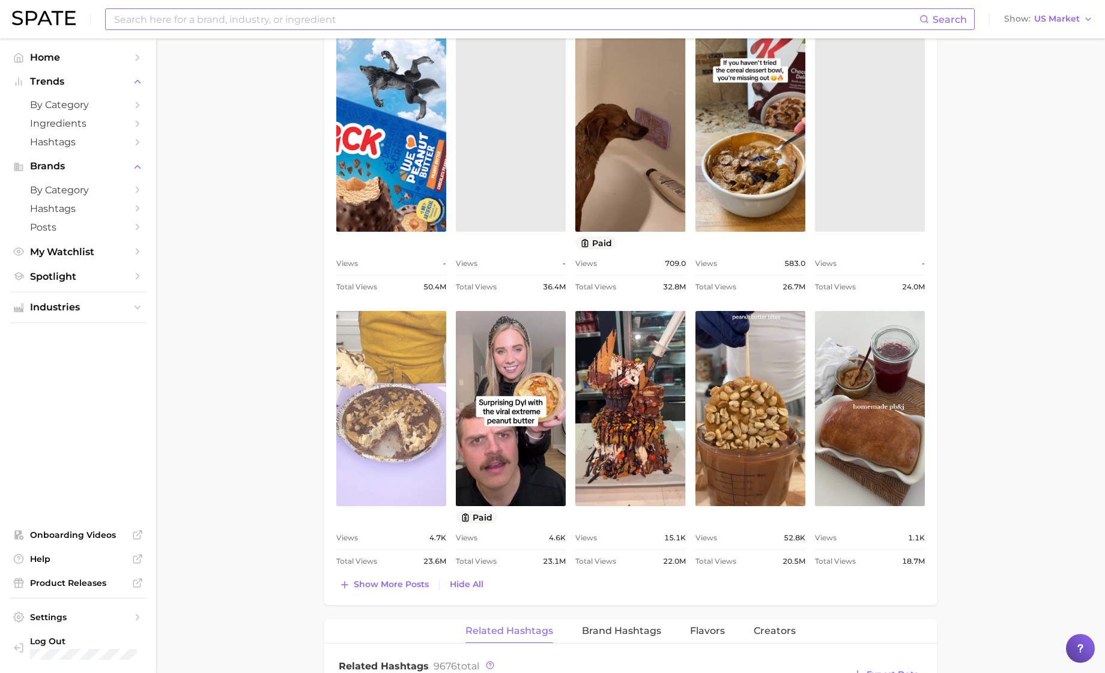
scroll to position [650, 0]
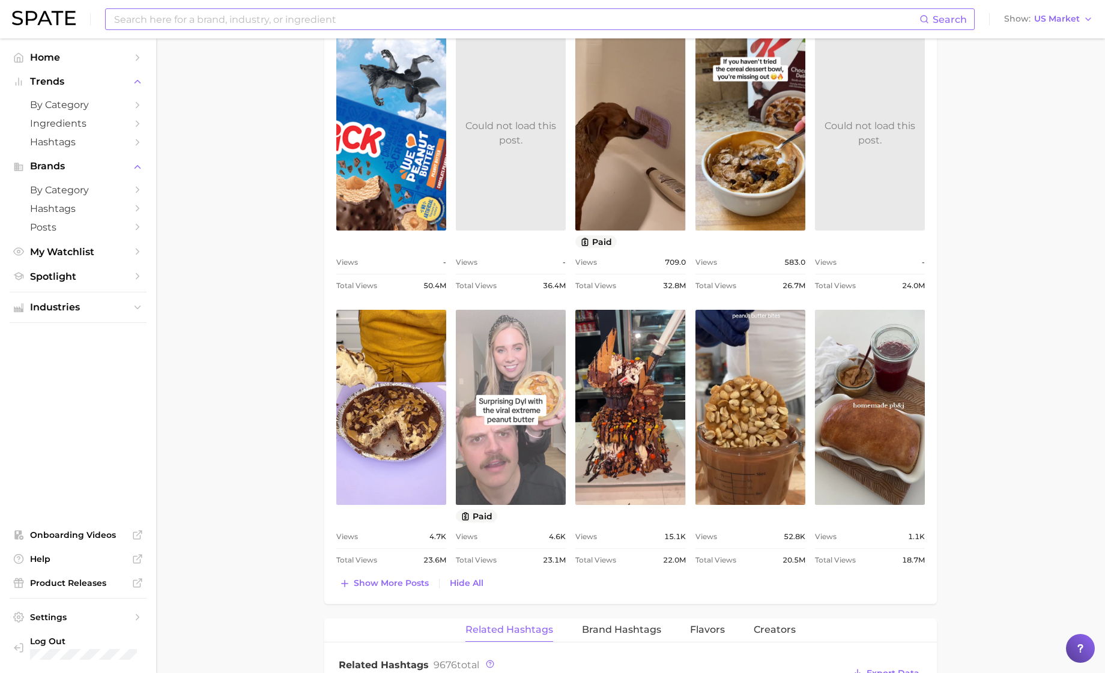
drag, startPoint x: 509, startPoint y: 440, endPoint x: 509, endPoint y: 476, distance: 35.4
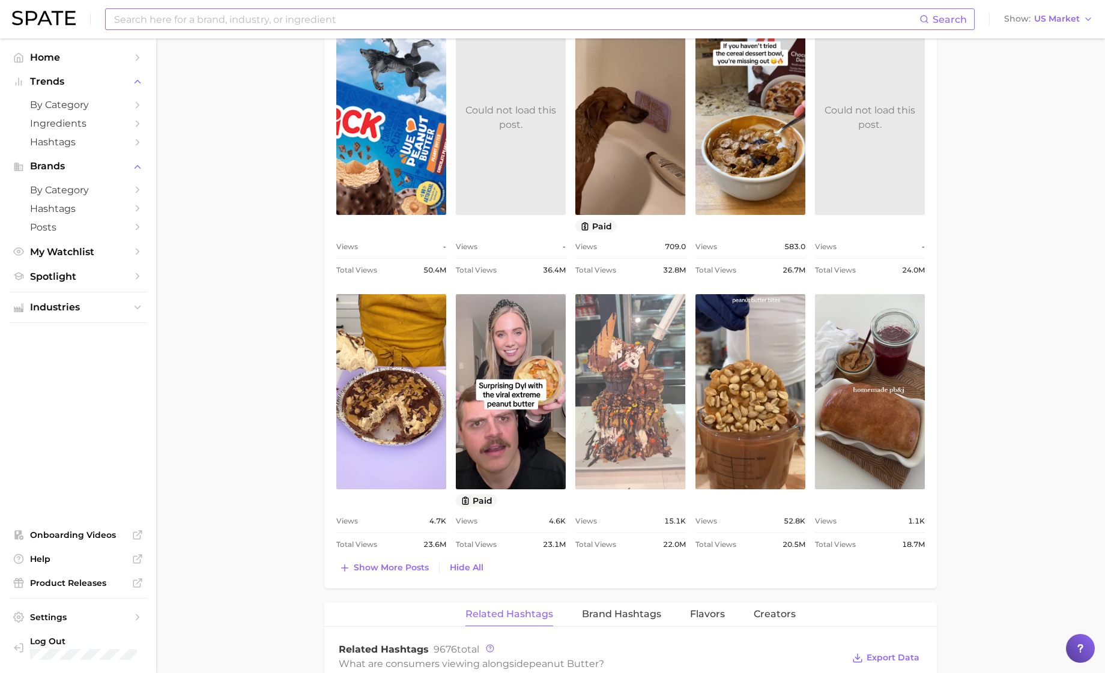
scroll to position [666, 0]
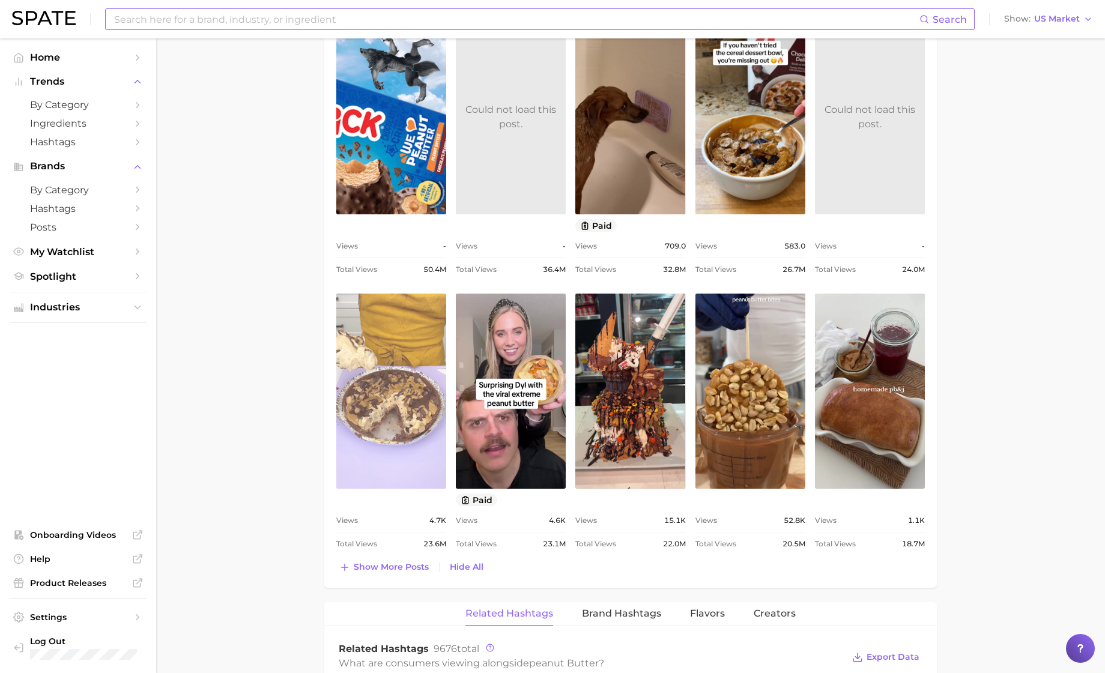
click at [397, 397] on link "view post on TikTok" at bounding box center [391, 391] width 110 height 195
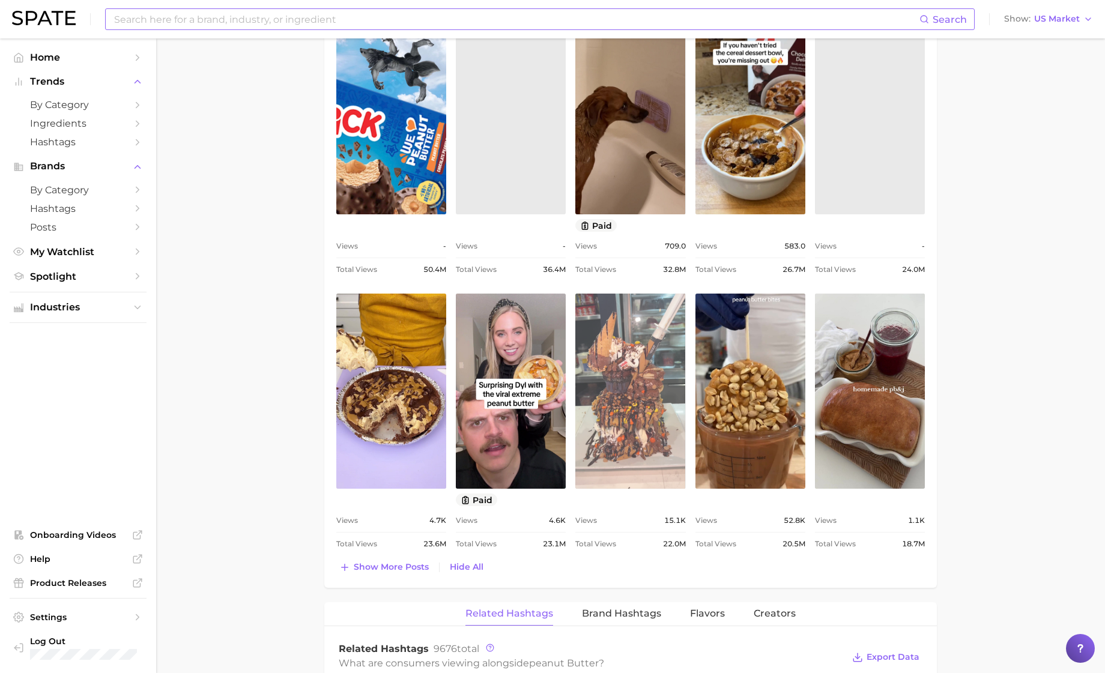
click at [660, 409] on link "view post on TikTok" at bounding box center [631, 391] width 110 height 195
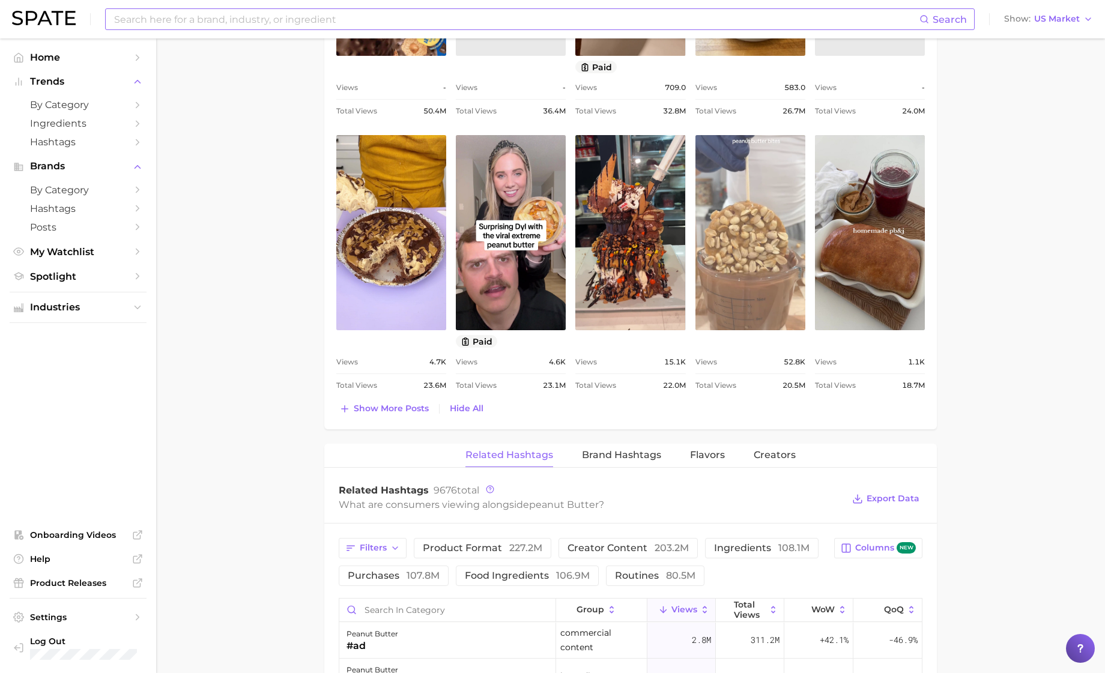
scroll to position [853, 0]
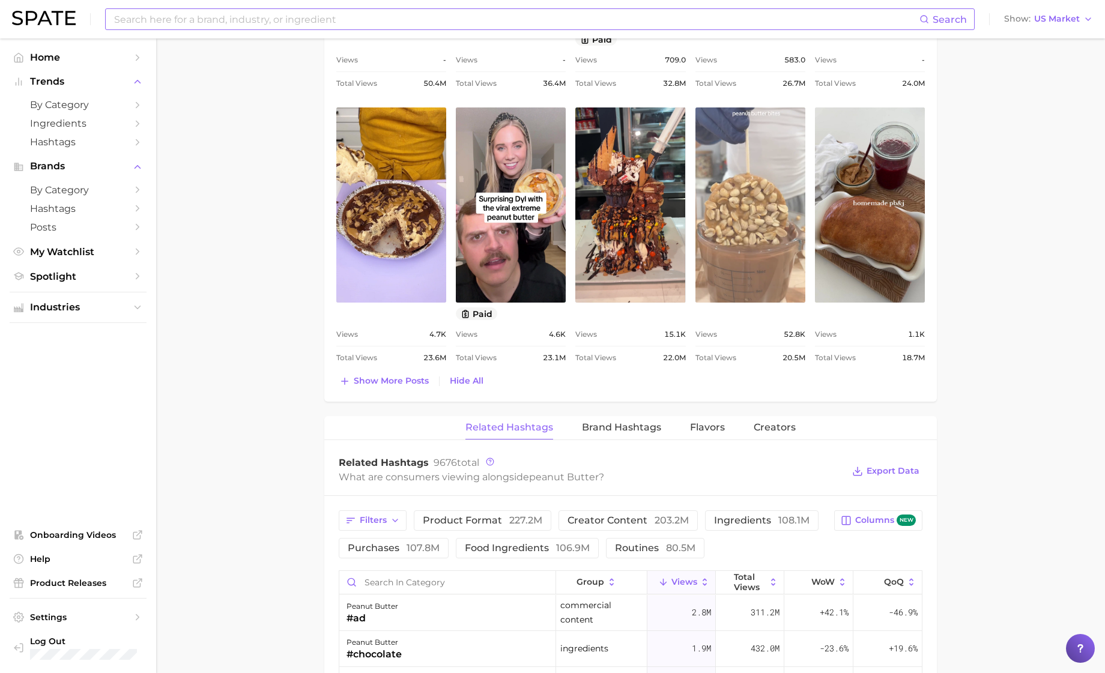
click at [750, 226] on link "view post on TikTok" at bounding box center [751, 205] width 110 height 195
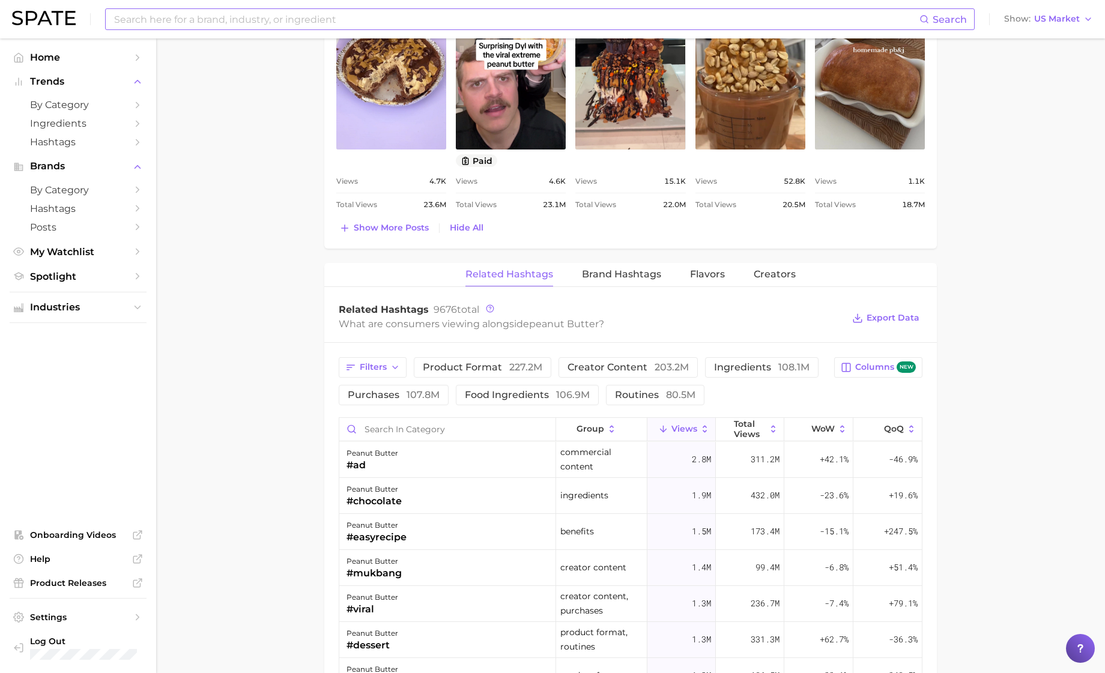
scroll to position [1089, 0]
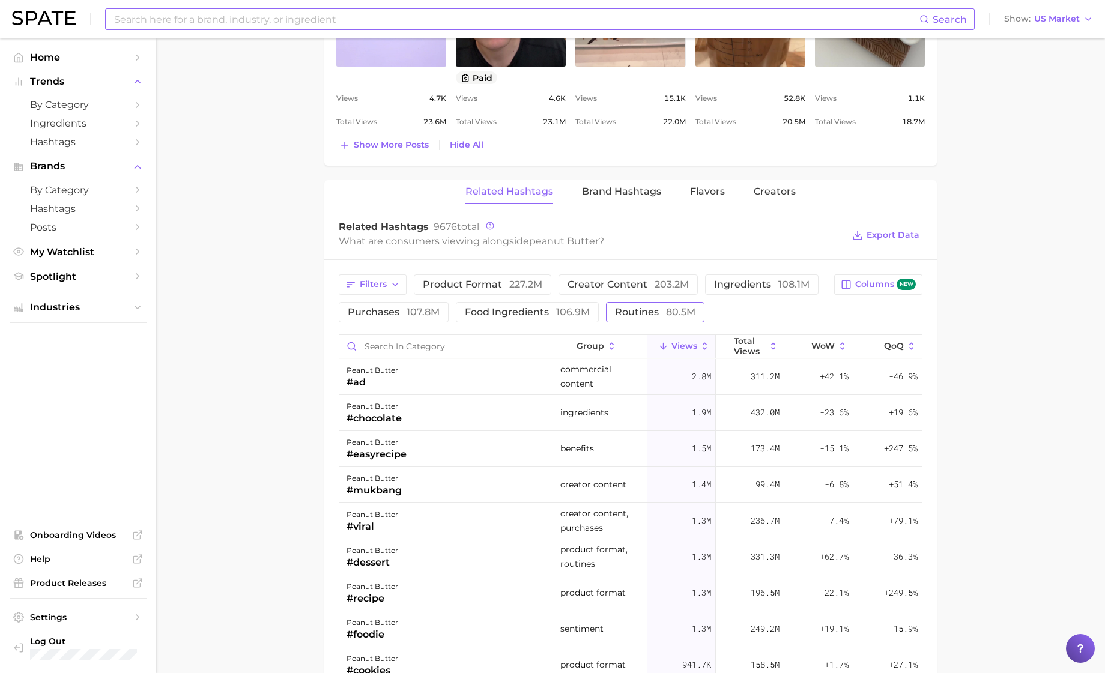
click at [642, 316] on span "routines 80.5m" at bounding box center [655, 313] width 81 height 10
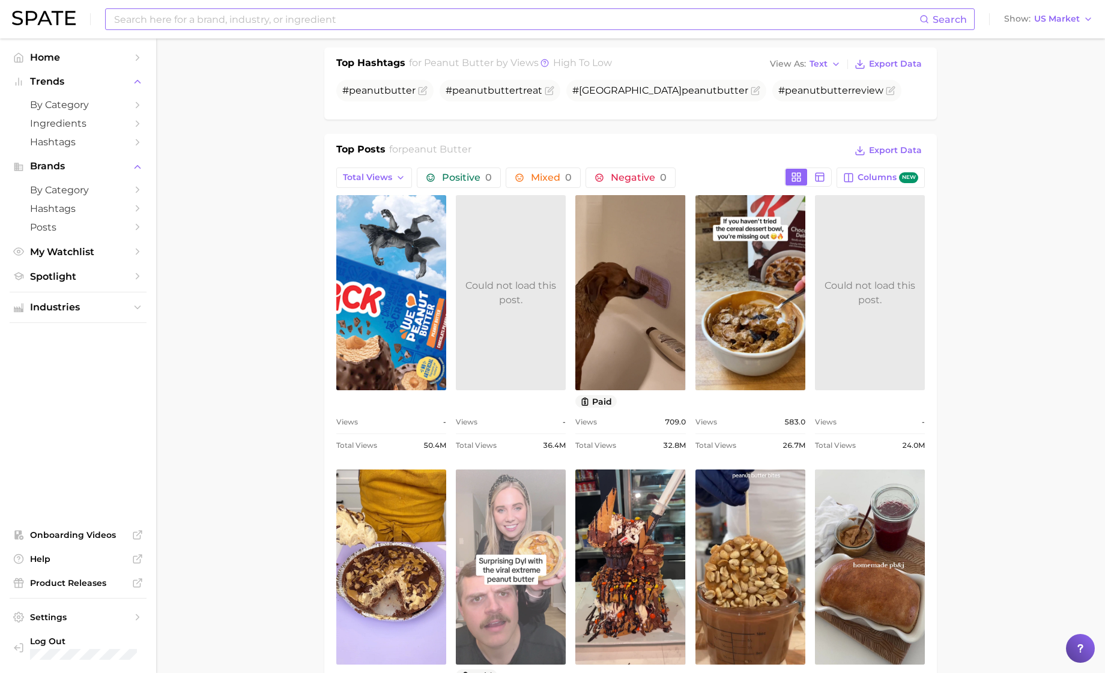
scroll to position [435, 0]
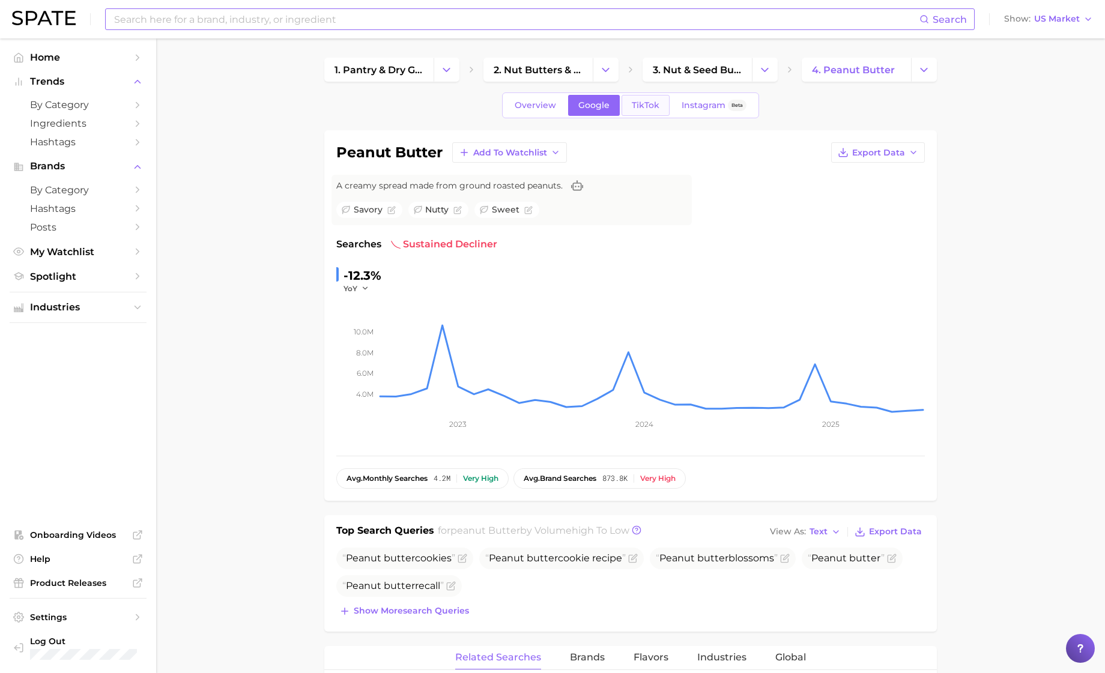
click at [637, 101] on span "TikTok" at bounding box center [646, 105] width 28 height 10
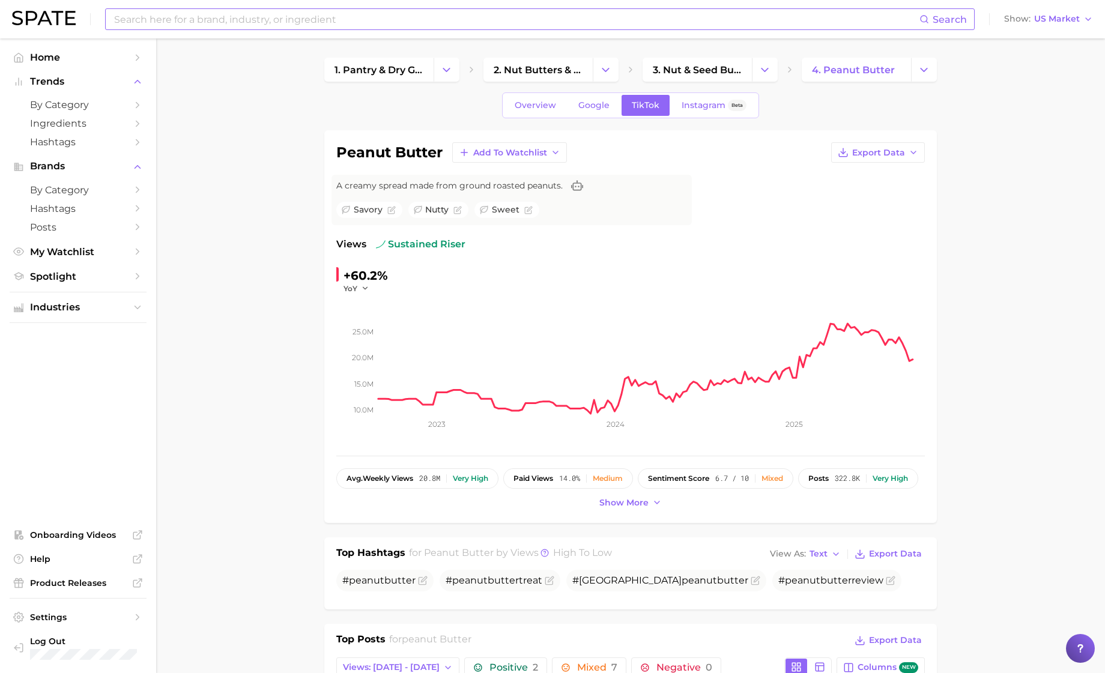
scroll to position [4, 0]
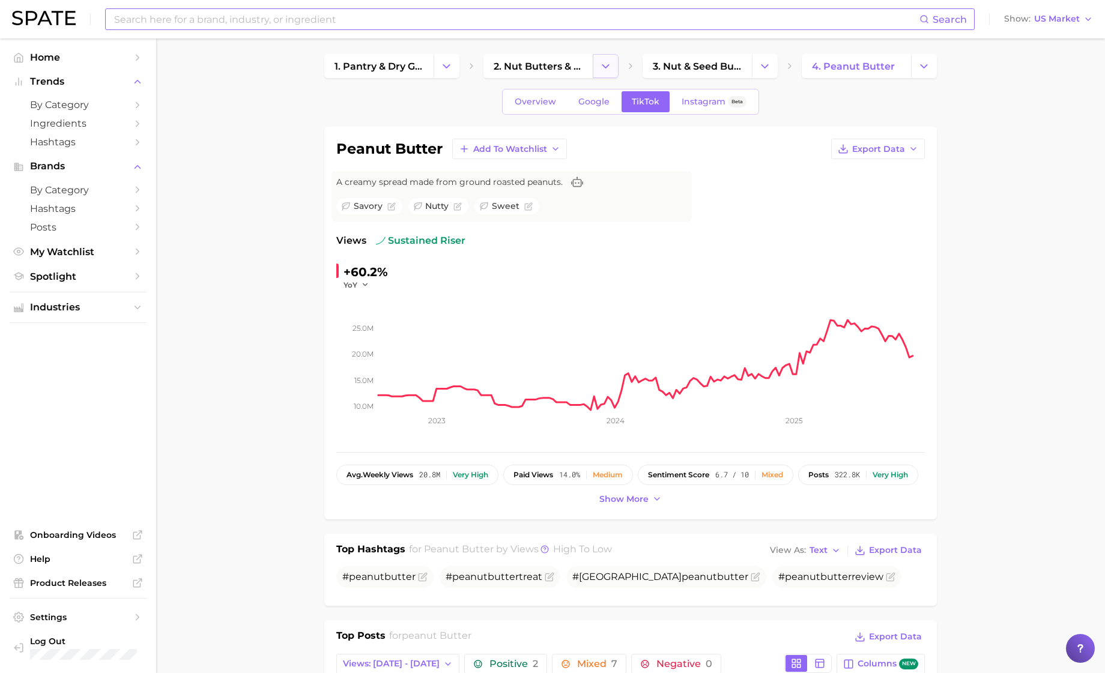
click at [604, 66] on polyline "Change Category" at bounding box center [606, 65] width 7 height 3
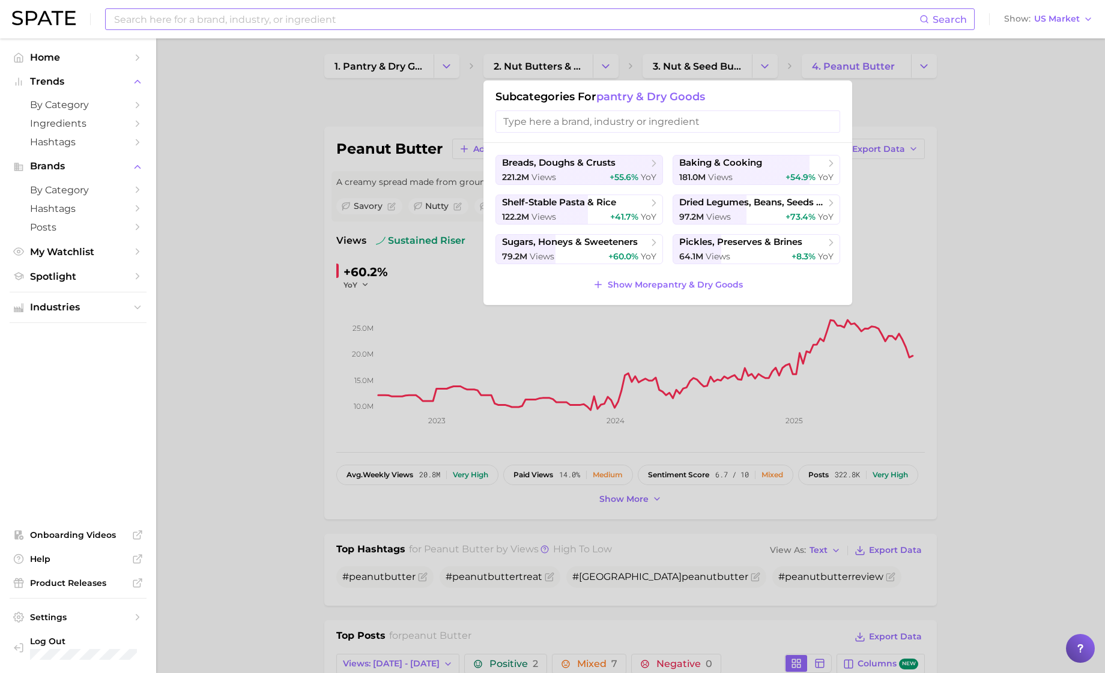
click at [424, 127] on div at bounding box center [552, 336] width 1105 height 673
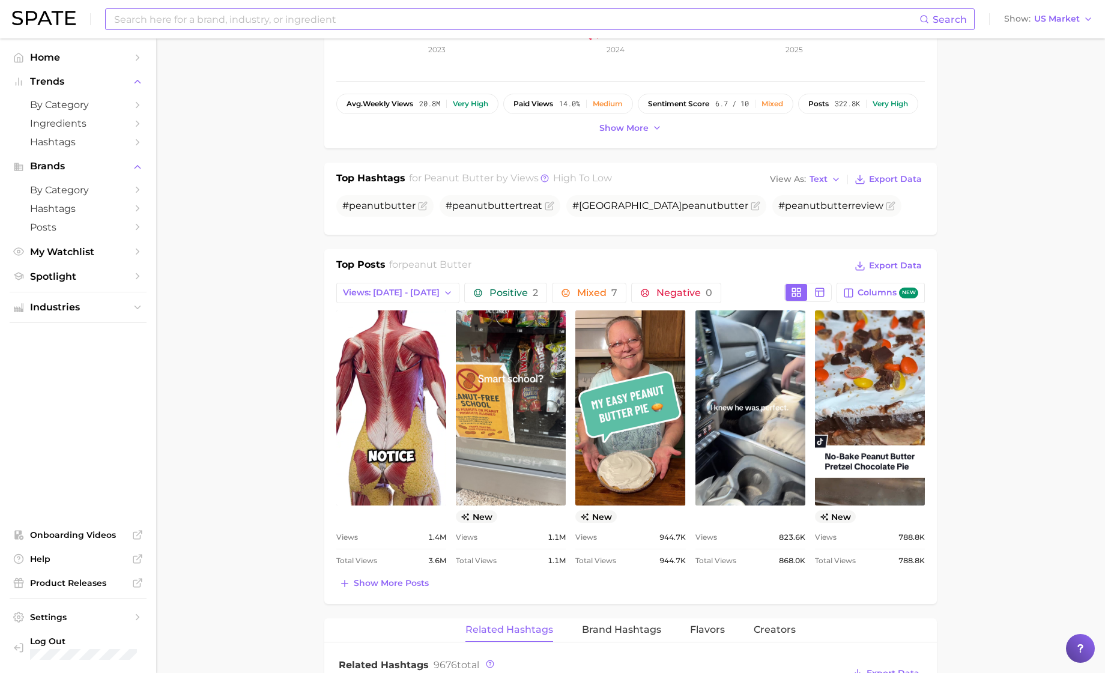
scroll to position [0, 0]
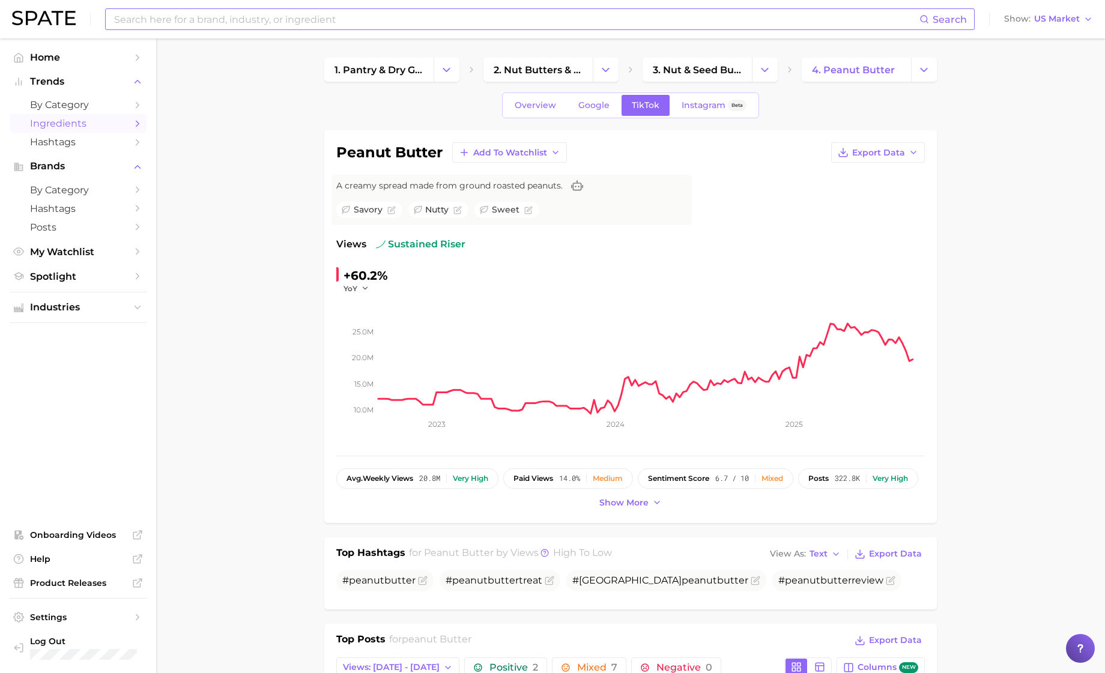
click at [136, 123] on icon "Sidebar" at bounding box center [137, 123] width 11 height 11
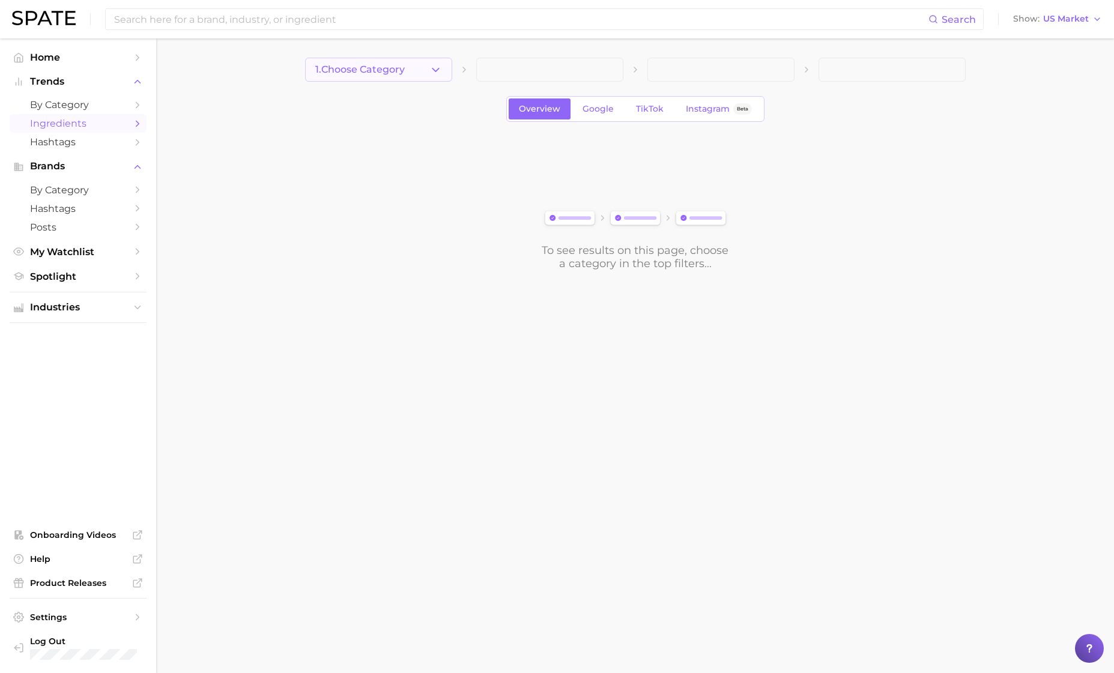
click at [435, 70] on icon "button" at bounding box center [436, 70] width 13 height 13
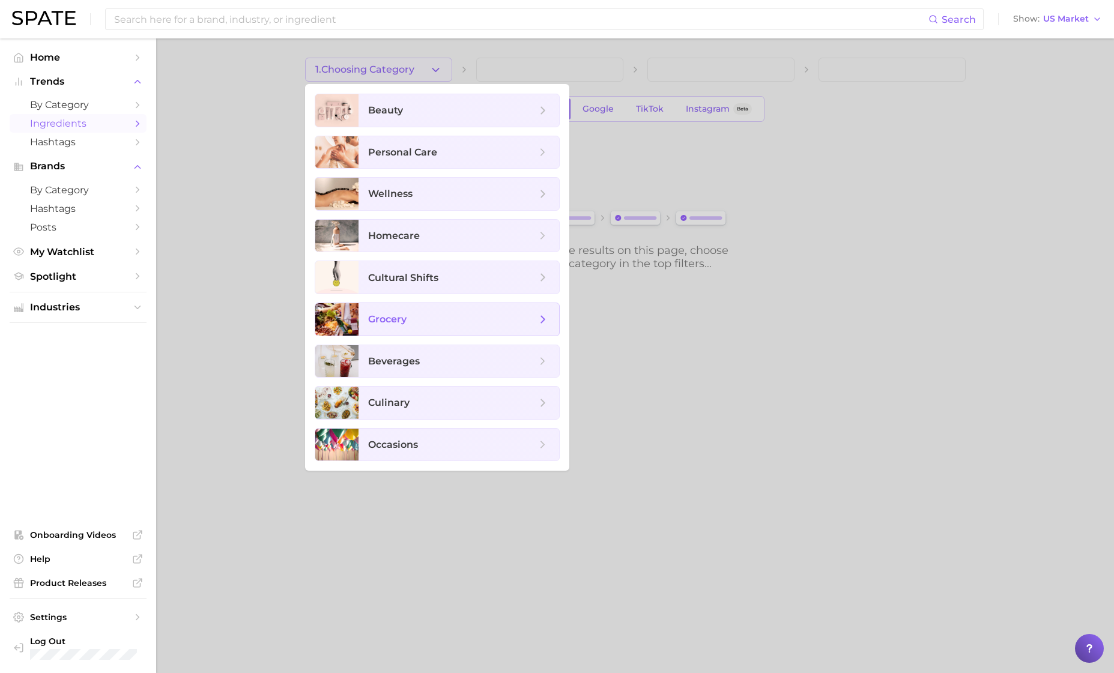
click at [410, 321] on span "grocery" at bounding box center [452, 319] width 168 height 13
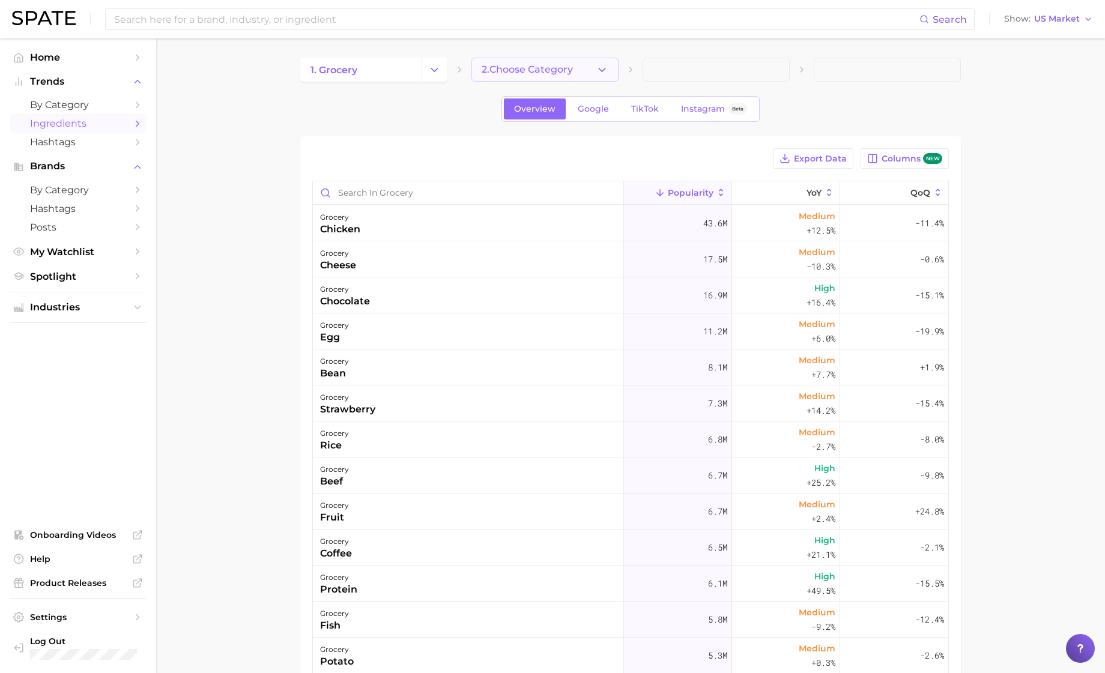
click at [508, 72] on span "2. Choose Category" at bounding box center [527, 69] width 91 height 11
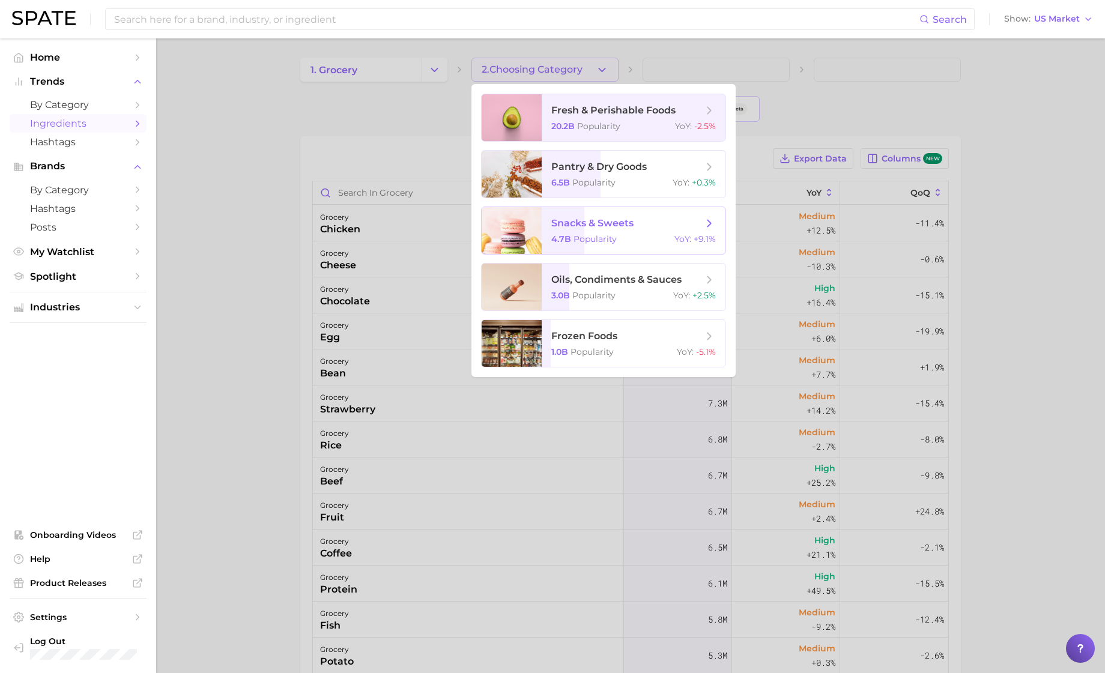
click at [596, 228] on span "snacks & sweets" at bounding box center [593, 222] width 82 height 11
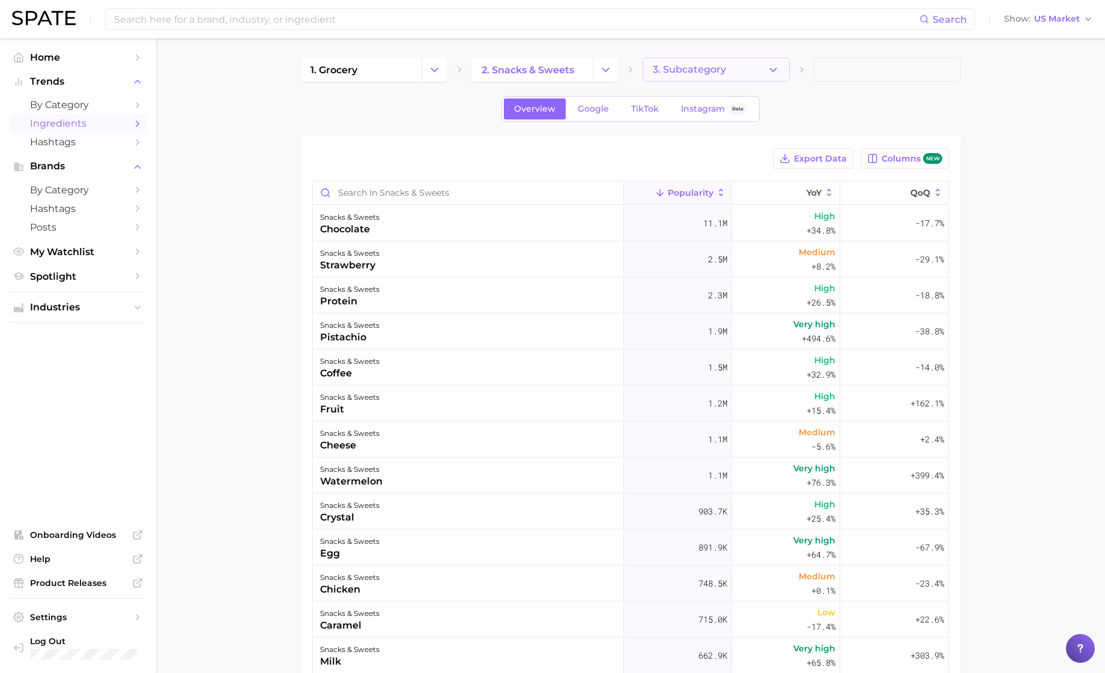
click at [681, 70] on span "3. Subcategory" at bounding box center [689, 69] width 73 height 11
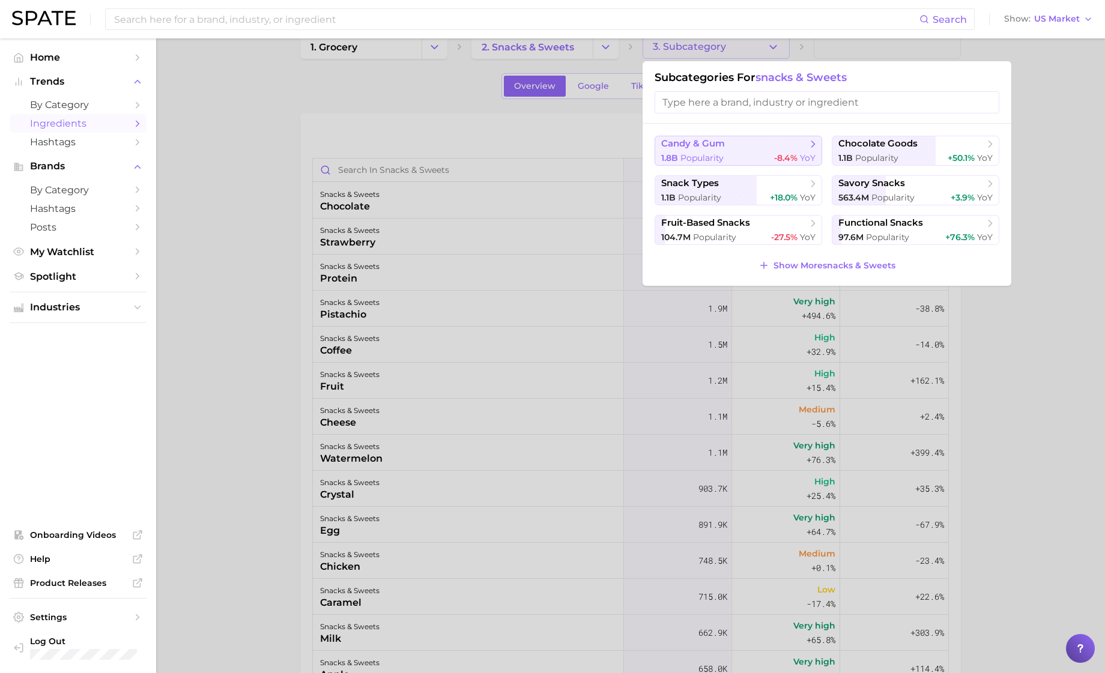
scroll to position [8, 0]
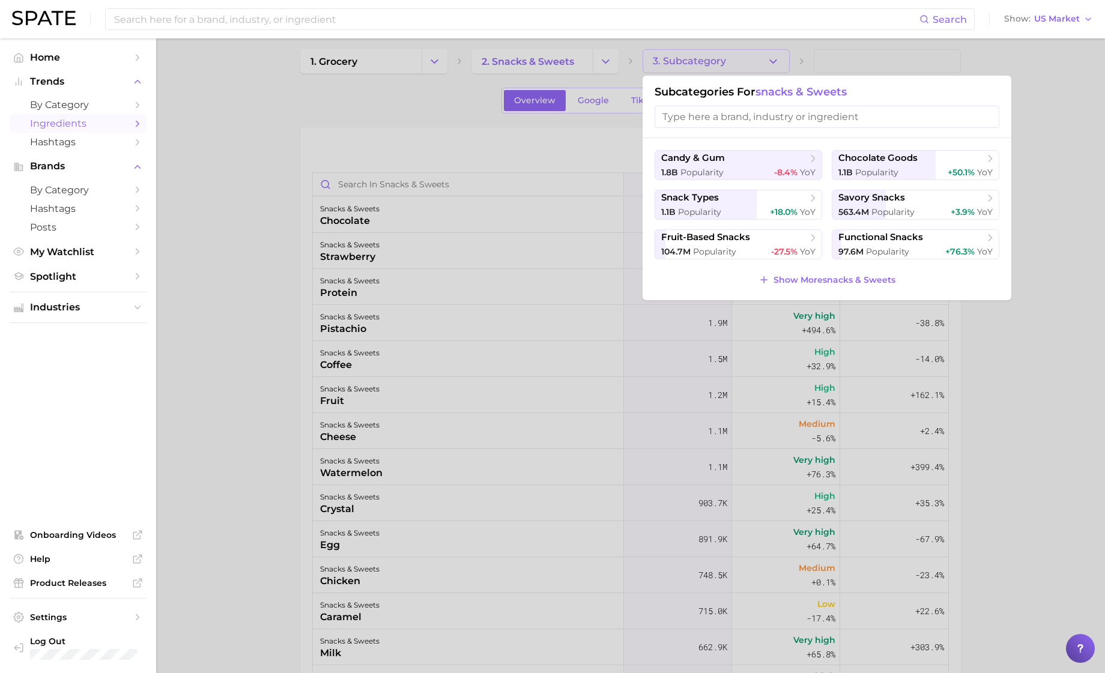
click at [717, 110] on input "search" at bounding box center [827, 117] width 345 height 22
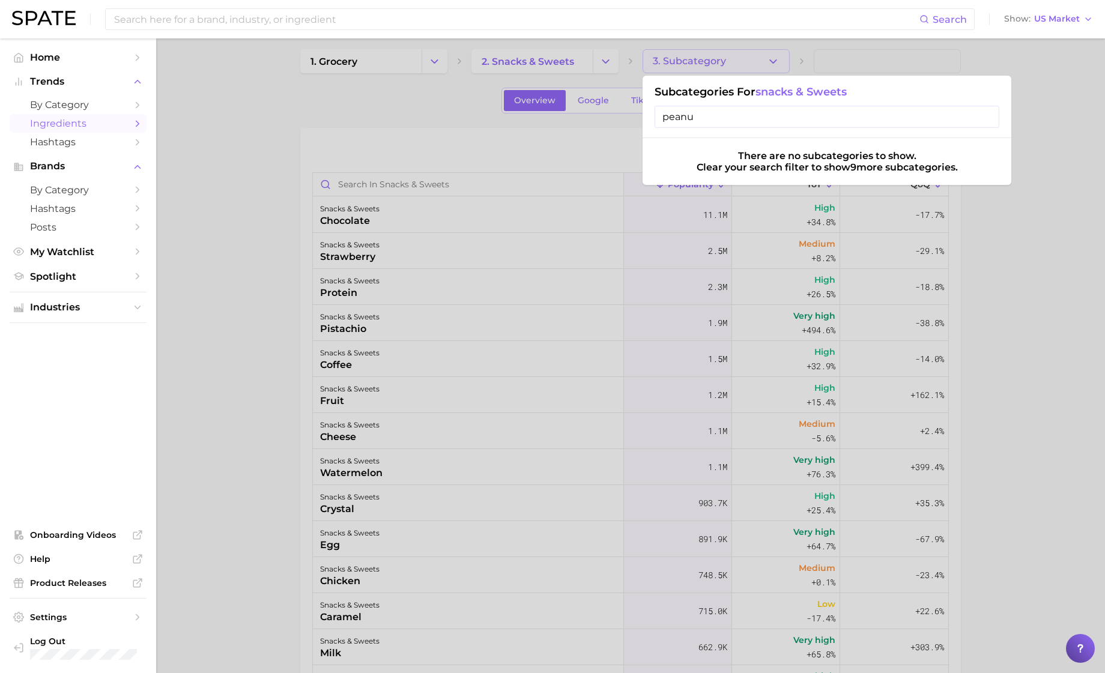
type input "peanut"
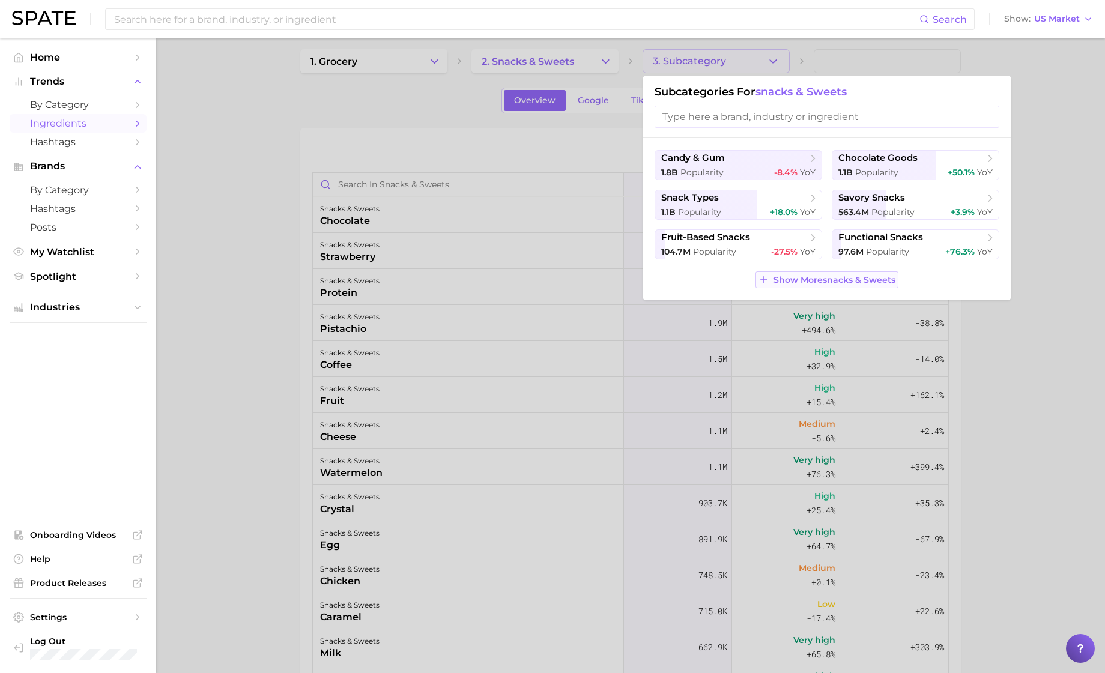
click at [860, 282] on span "Show More snacks & sweets" at bounding box center [835, 280] width 122 height 10
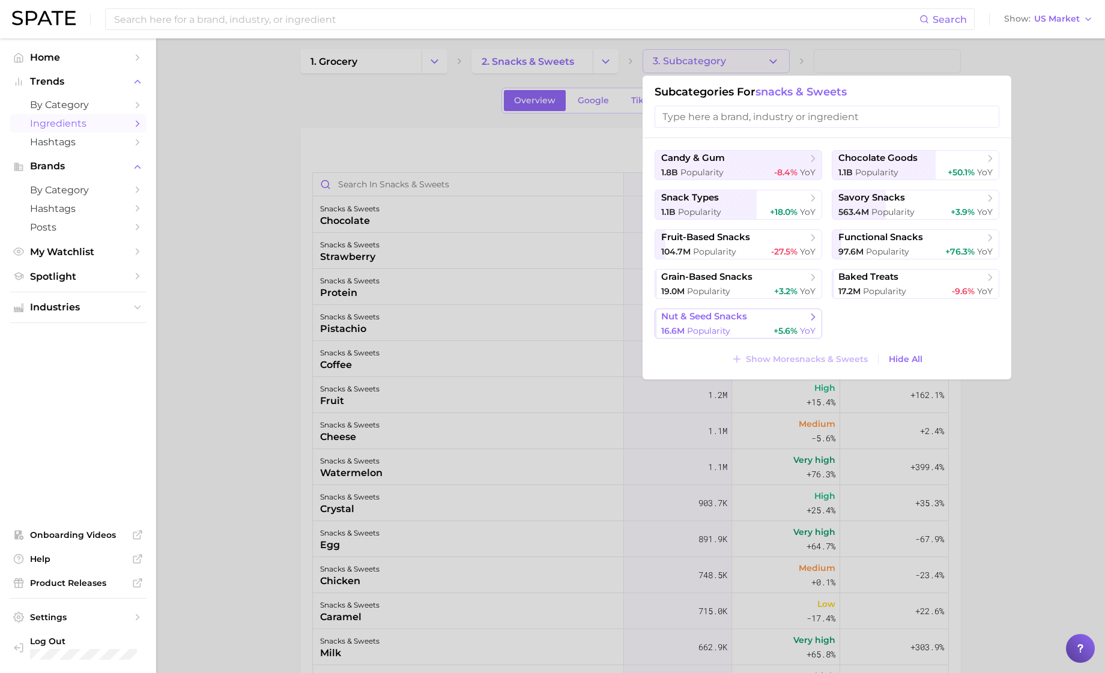
click at [762, 323] on span "nut & seed snacks" at bounding box center [734, 317] width 146 height 12
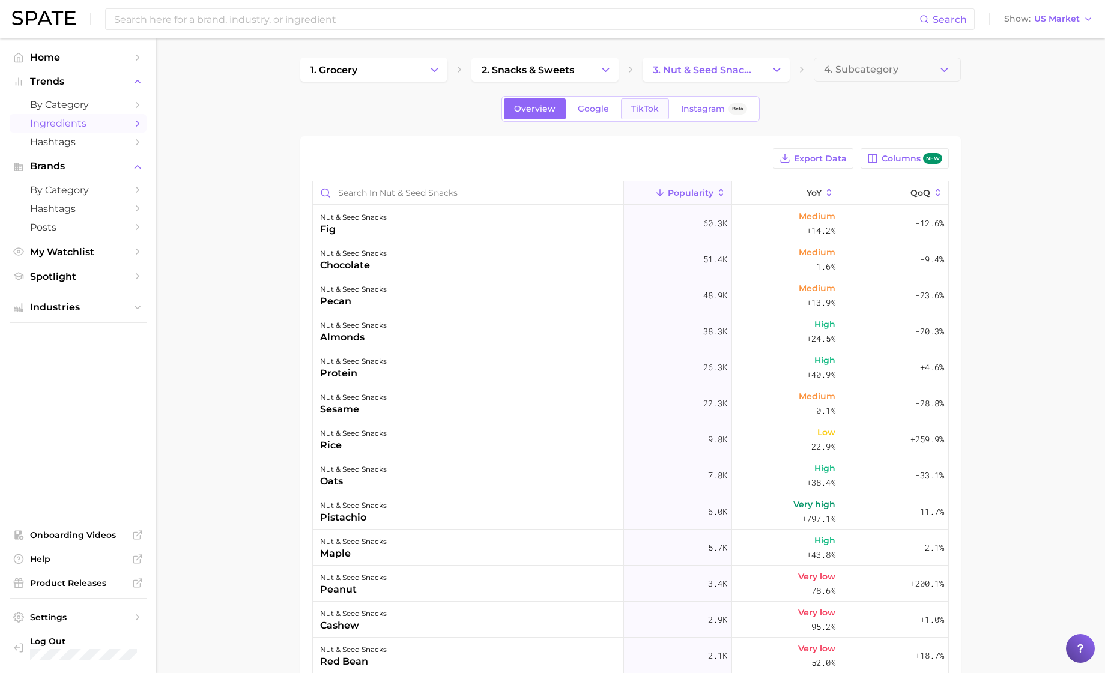
click at [641, 108] on span "TikTok" at bounding box center [645, 109] width 28 height 10
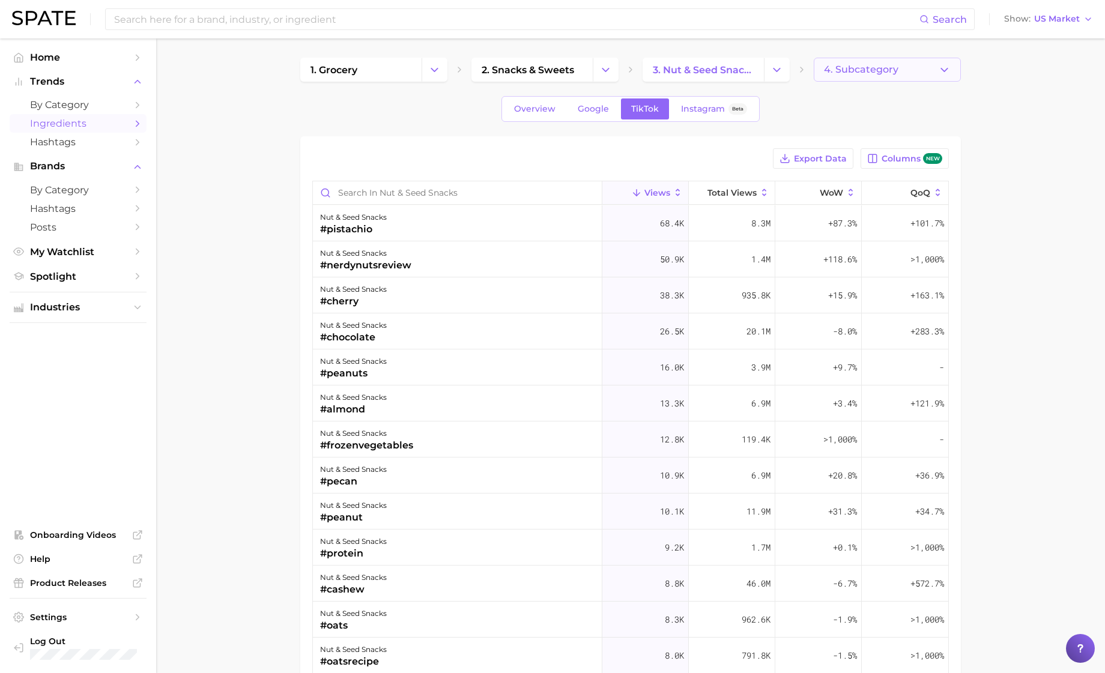
click at [903, 69] on button "4. Subcategory" at bounding box center [887, 70] width 147 height 24
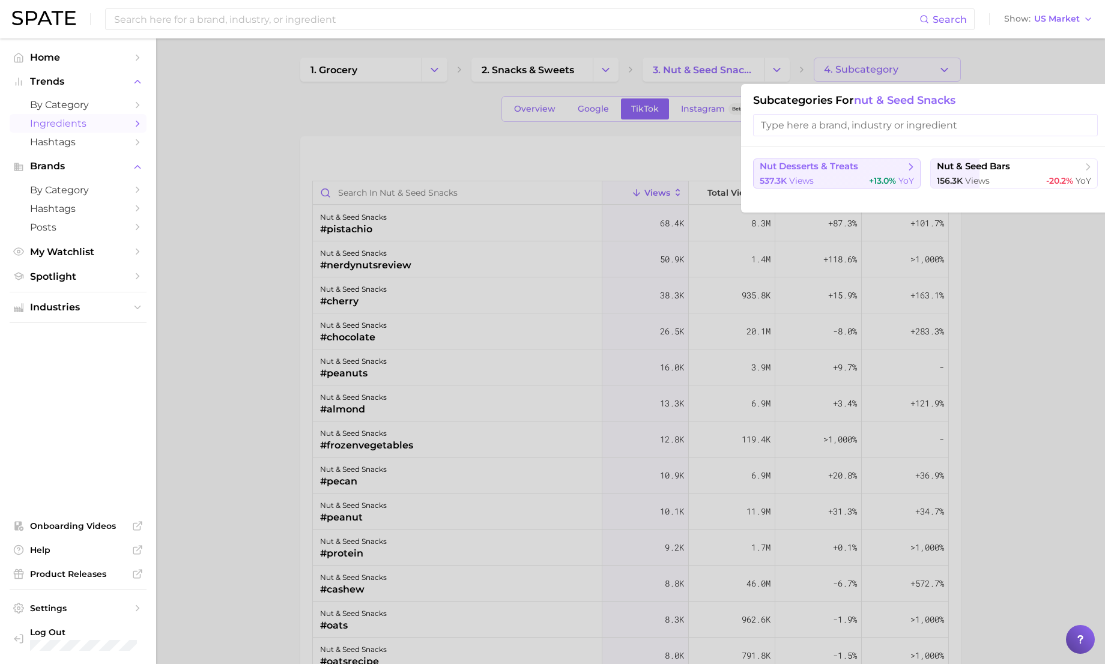
click at [839, 180] on div "537.3k views +13.0% YoY" at bounding box center [837, 180] width 154 height 11
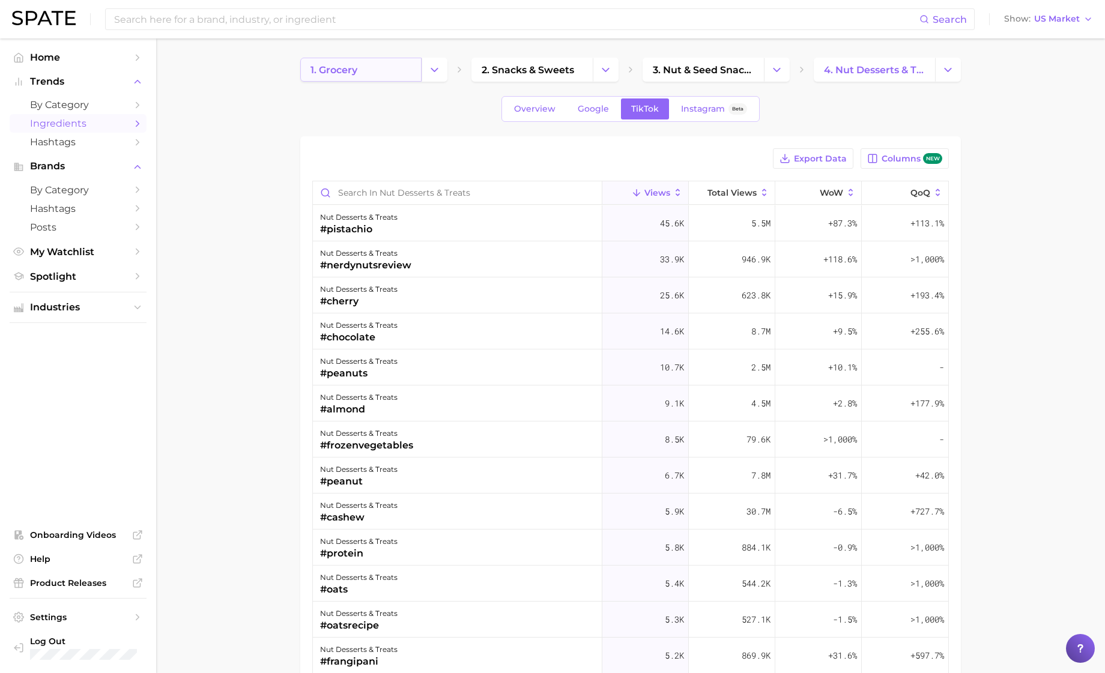
click at [354, 78] on link "1. grocery" at bounding box center [360, 70] width 121 height 24
